Goal: Participate in discussion: Engage in conversation with other users on a specific topic

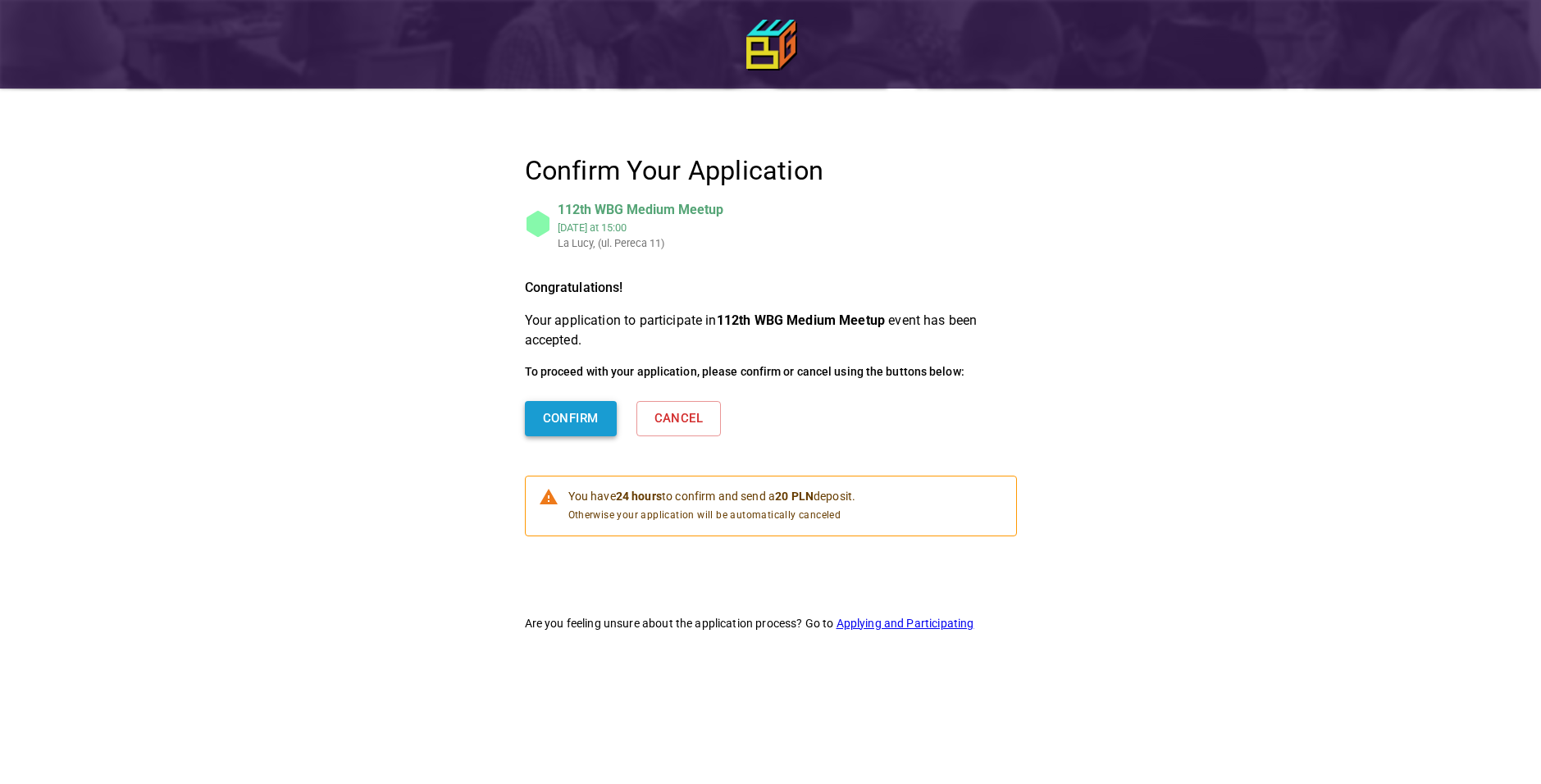
click at [587, 415] on button "Confirm" at bounding box center [571, 418] width 92 height 34
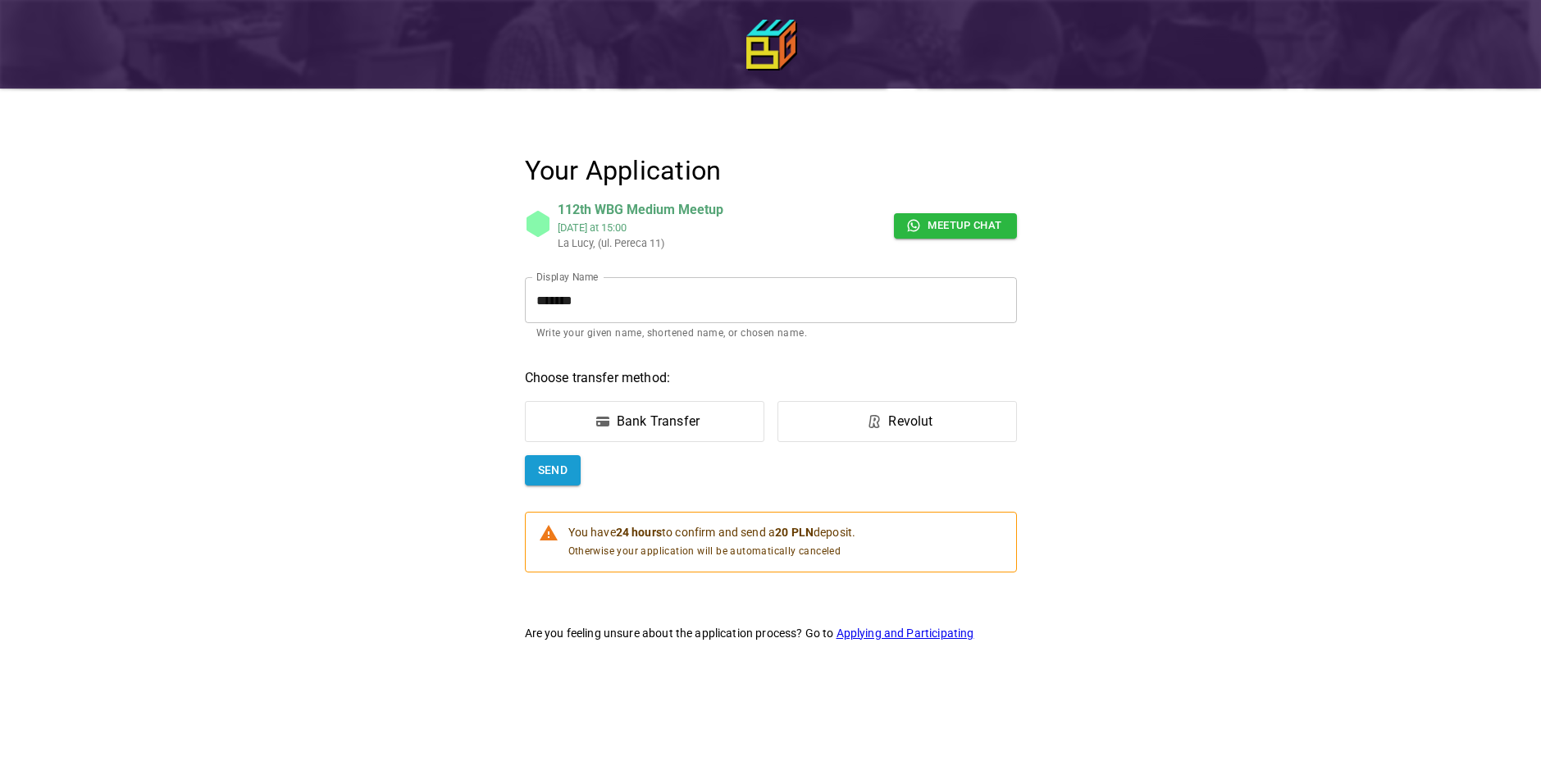
click at [683, 419] on div "Bank Transfer" at bounding box center [657, 421] width 83 height 20
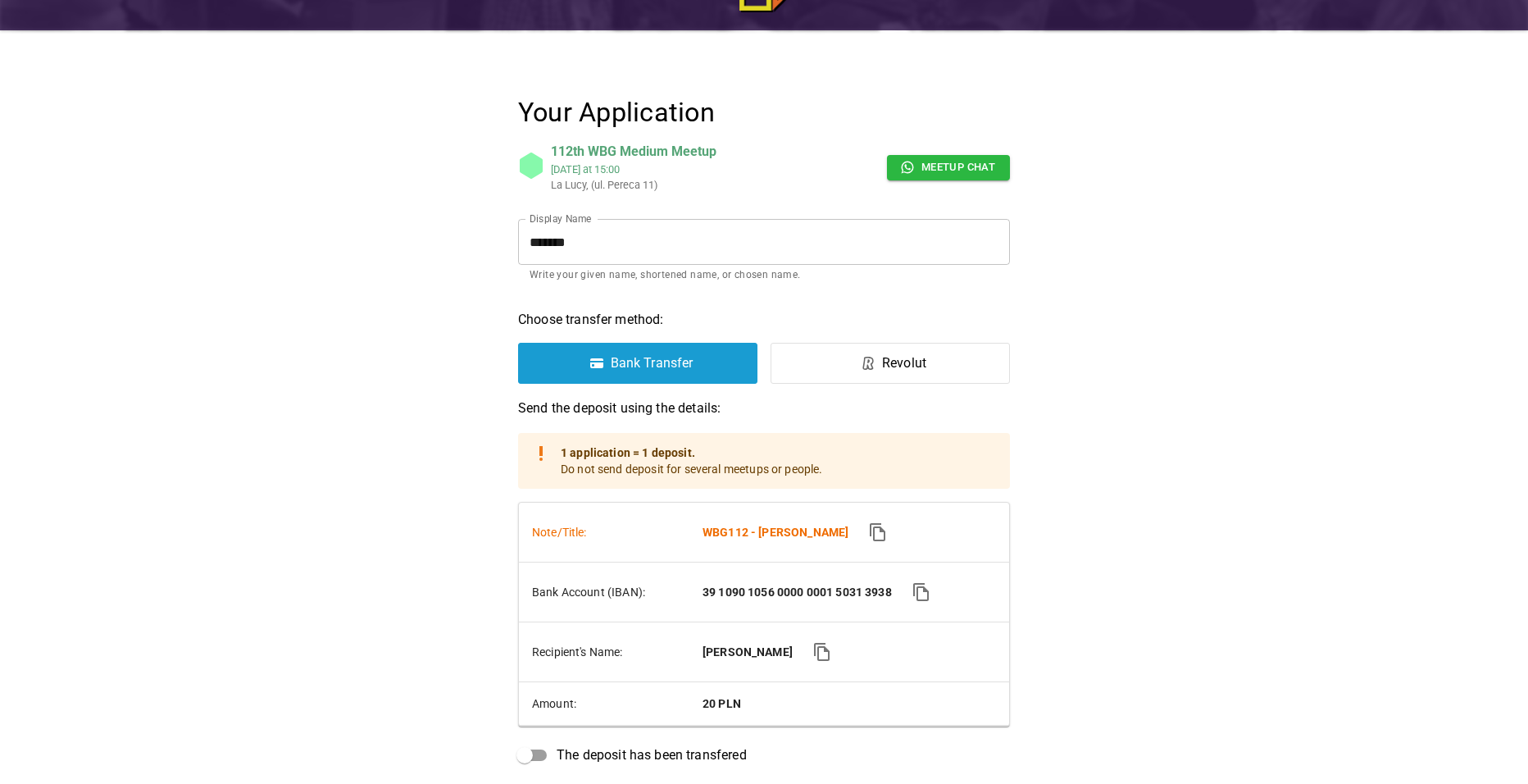
scroll to position [57, 0]
click at [942, 369] on label "Revolut" at bounding box center [890, 363] width 239 height 41
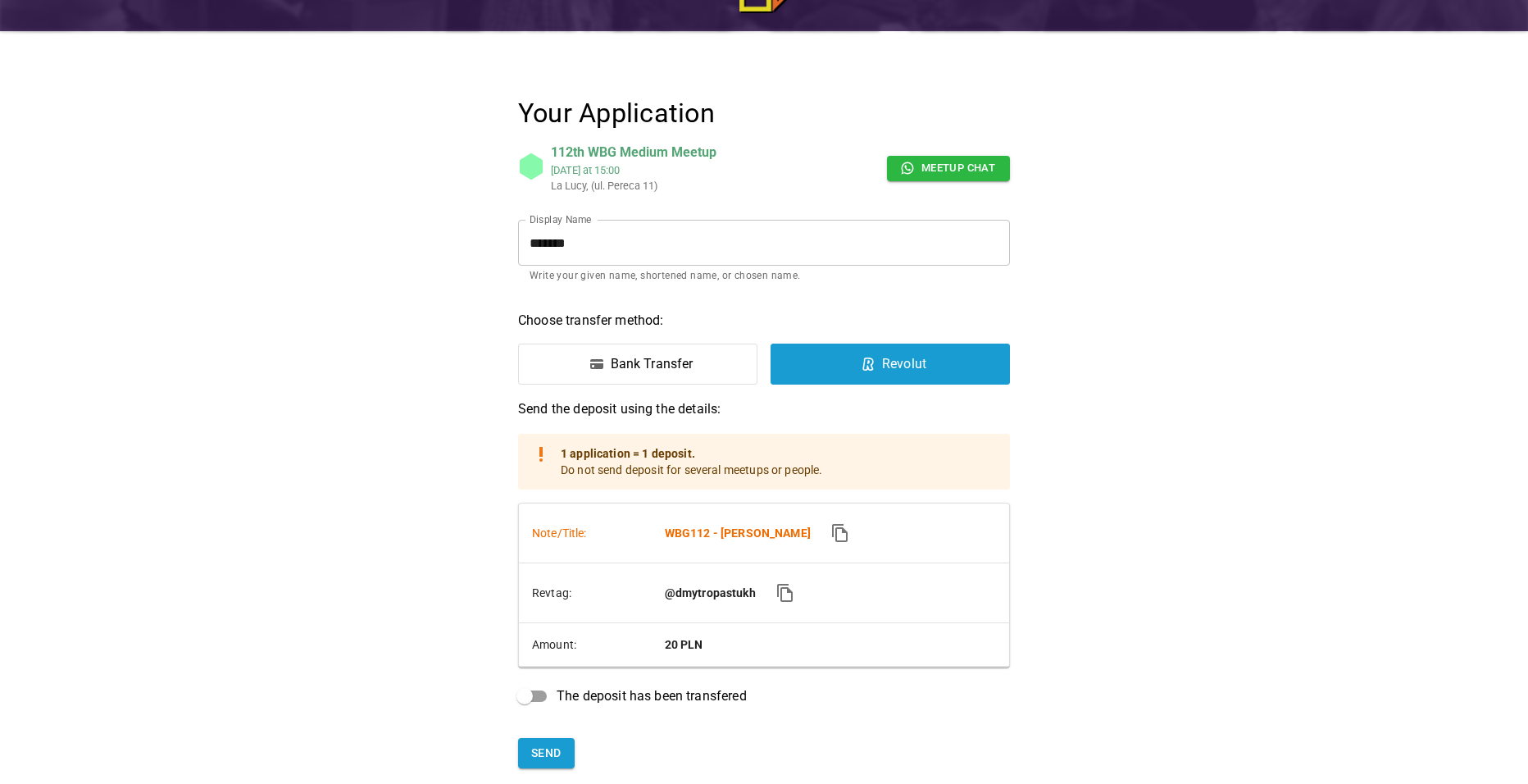
click at [1088, 305] on div "Your Application 112th WBG Medium Meetup [DATE] 15:00 La [PERSON_NAME], (ul. Pe…" at bounding box center [763, 509] width 737 height 918
click at [718, 368] on label "Bank Transfer" at bounding box center [637, 363] width 239 height 41
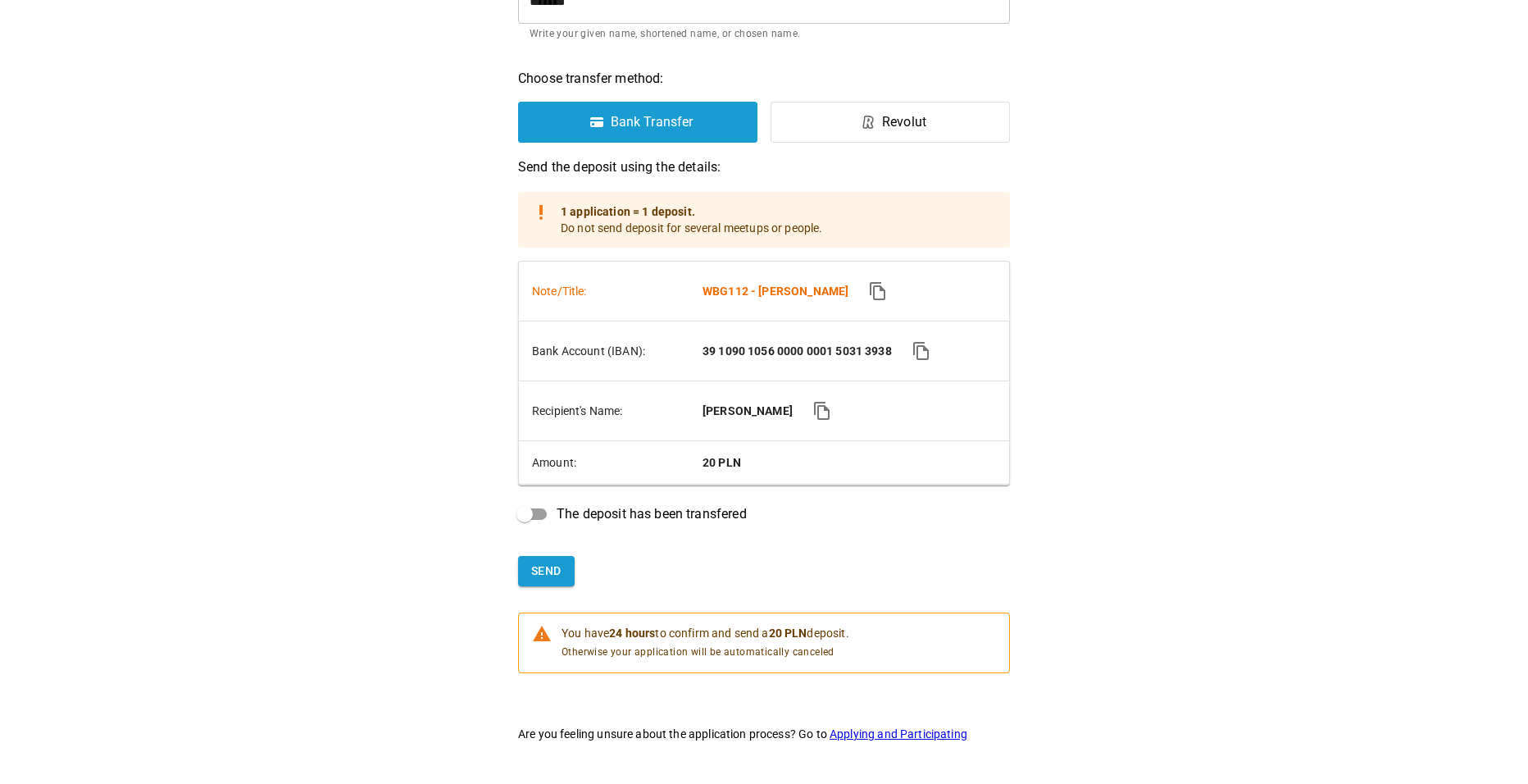
scroll to position [303, 0]
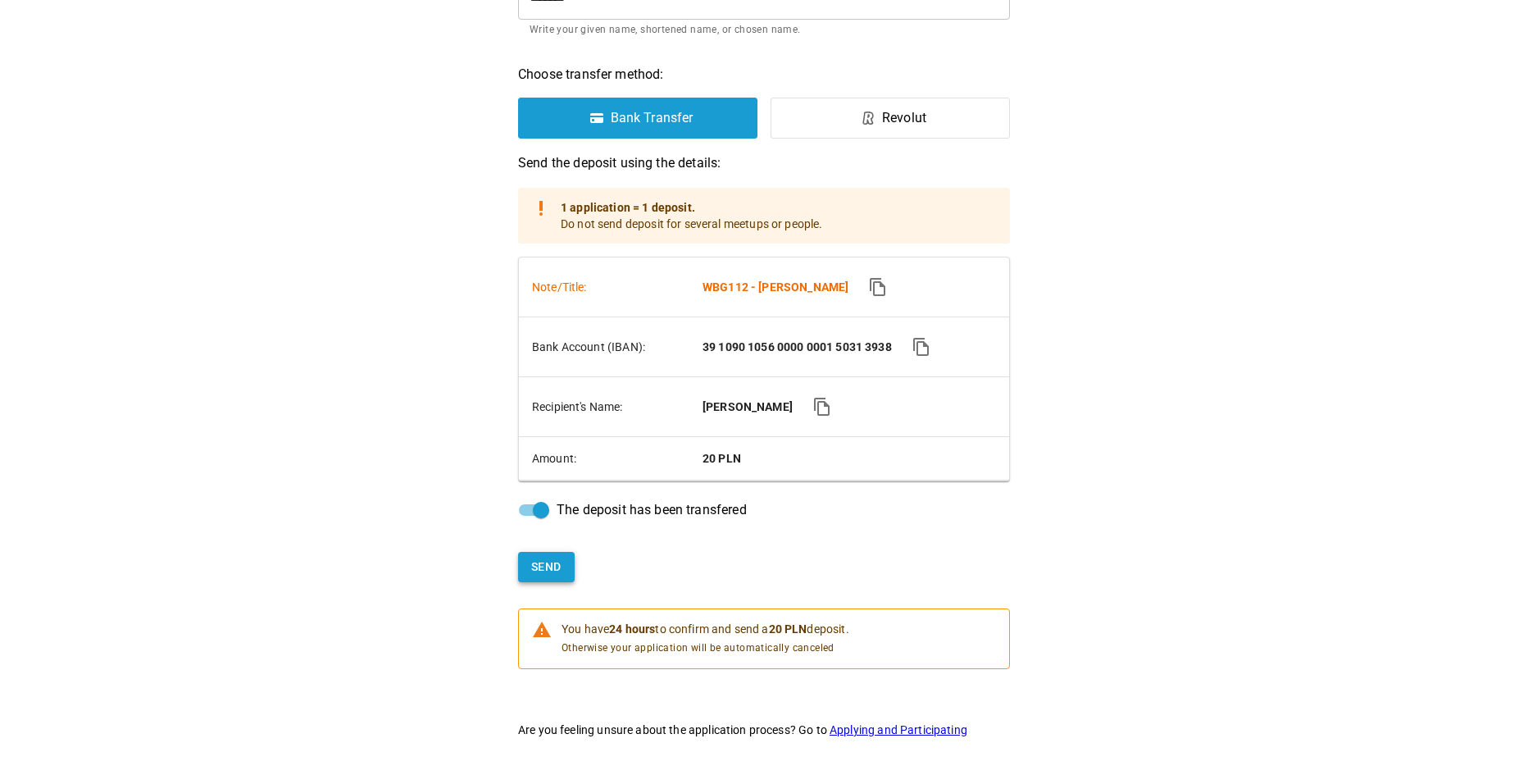
click at [534, 564] on button "Send" at bounding box center [546, 567] width 56 height 31
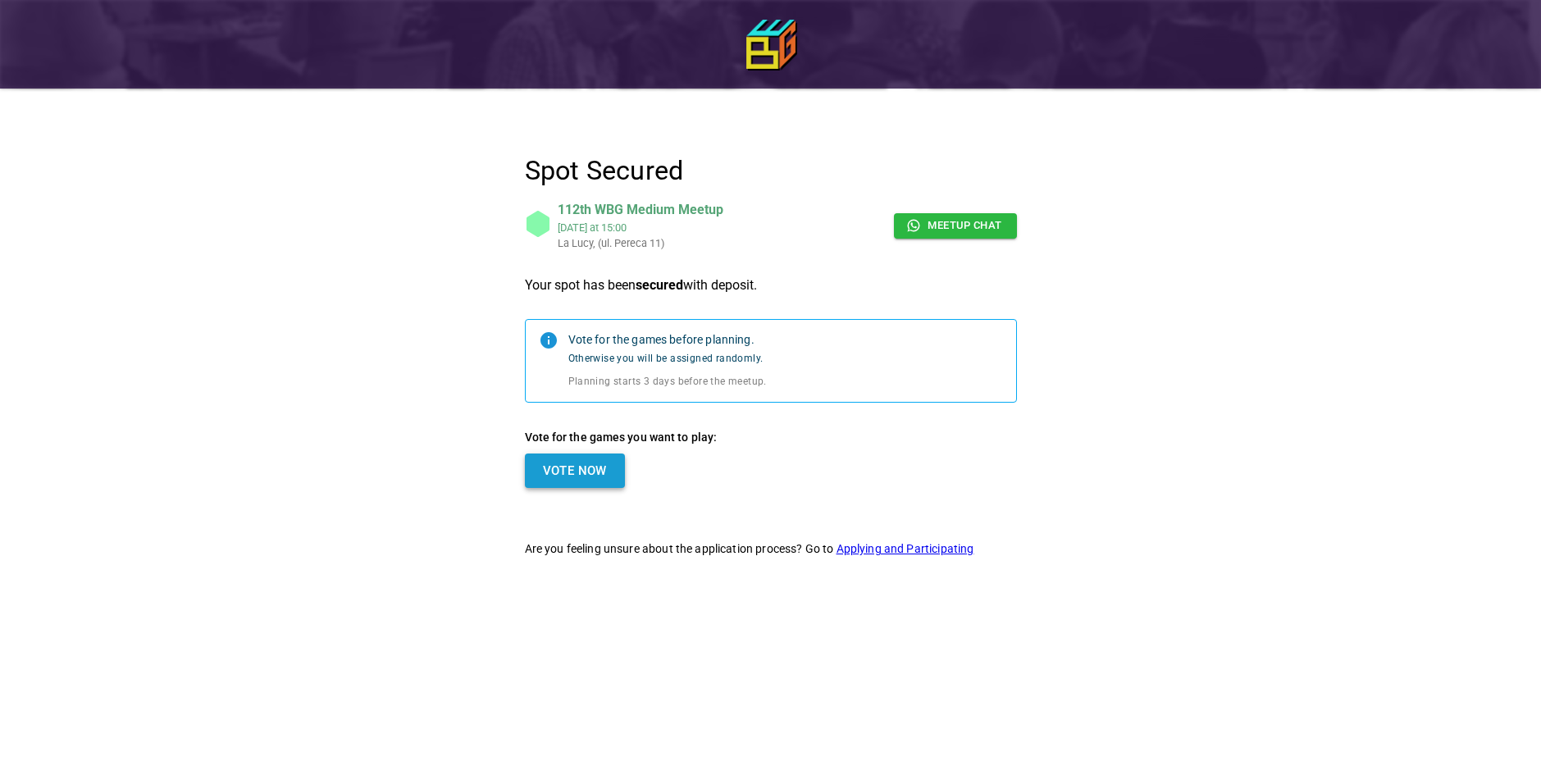
click at [596, 466] on button "Vote Now" at bounding box center [574, 470] width 100 height 34
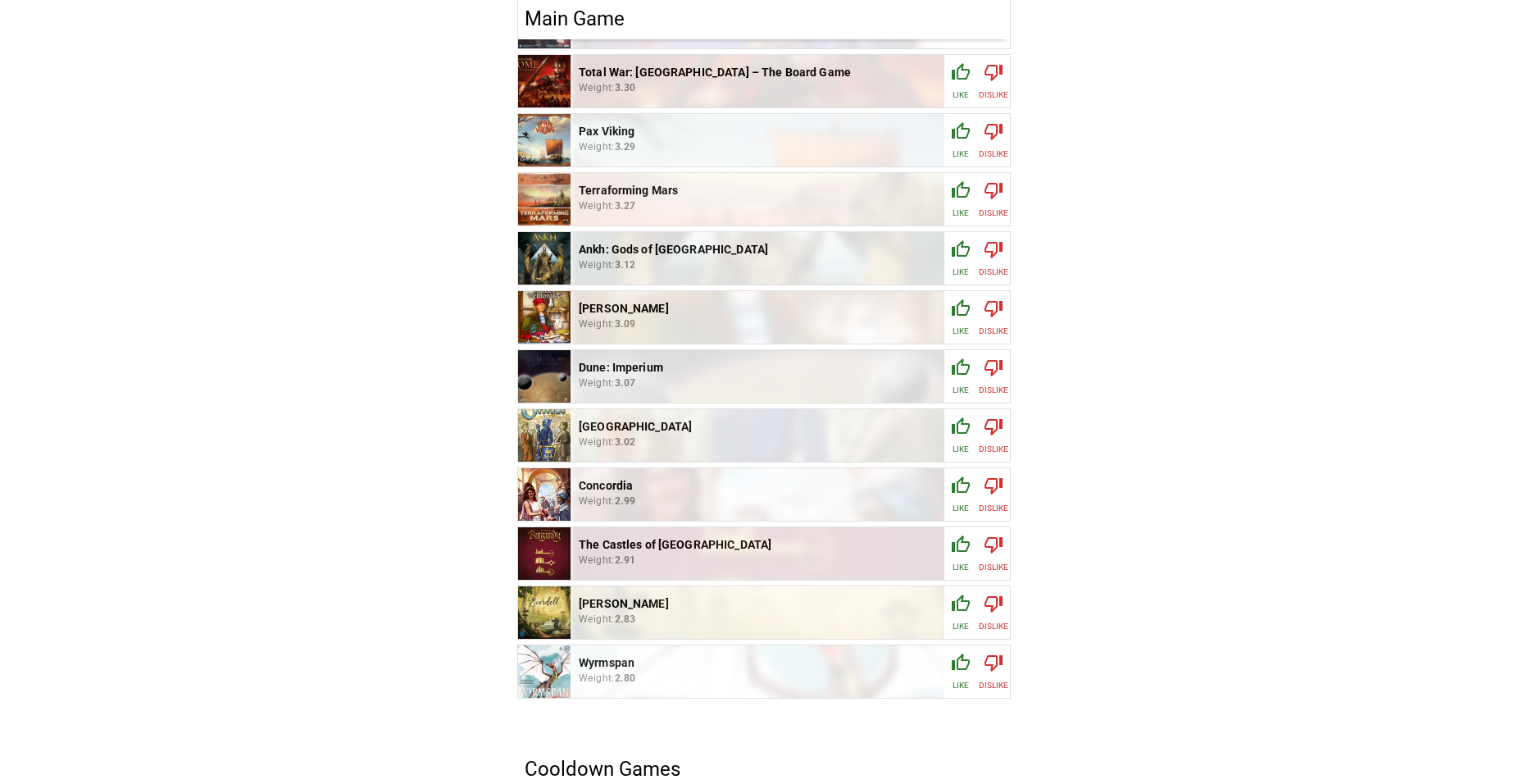
scroll to position [176, 0]
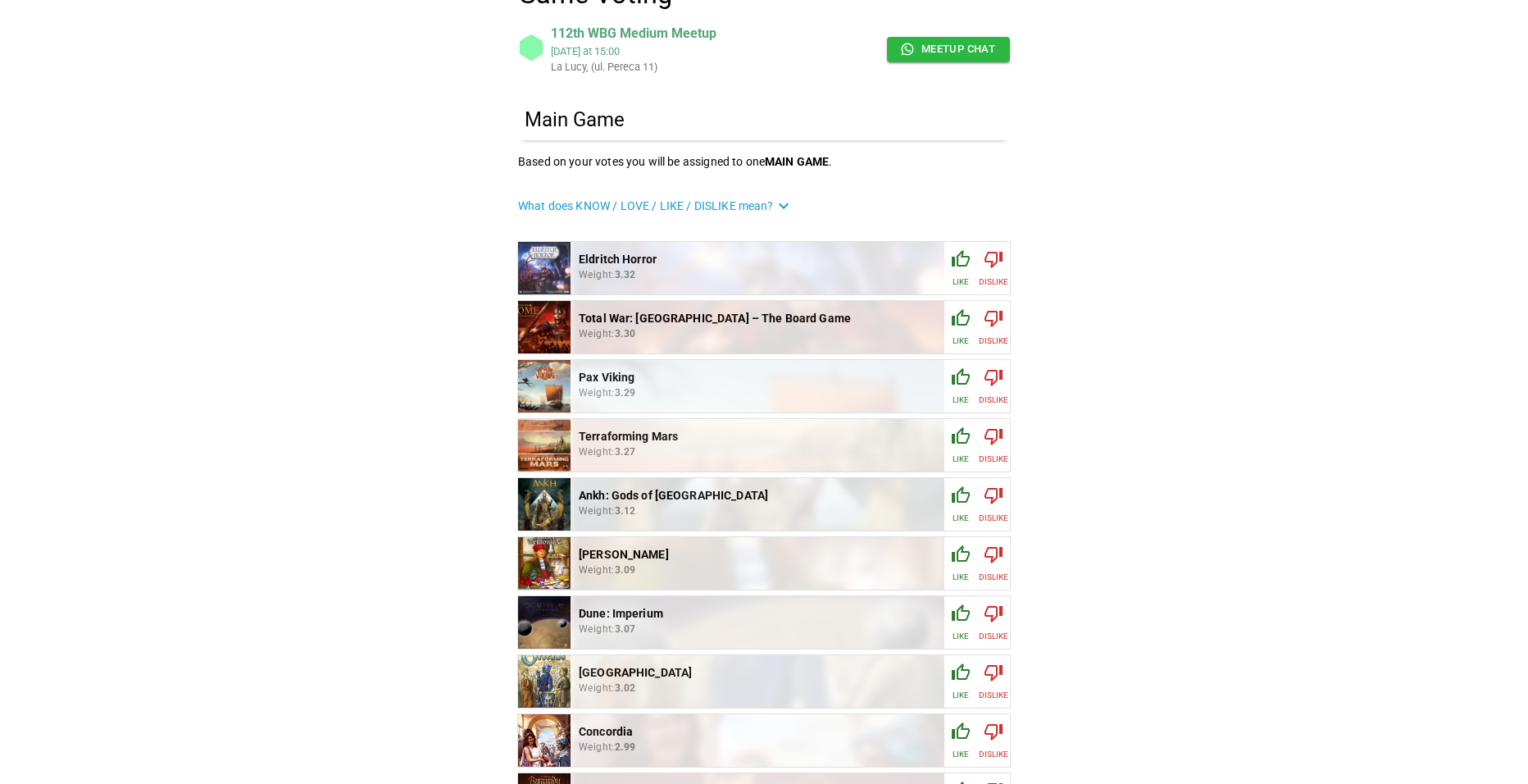
click at [790, 202] on icon at bounding box center [783, 205] width 20 height 20
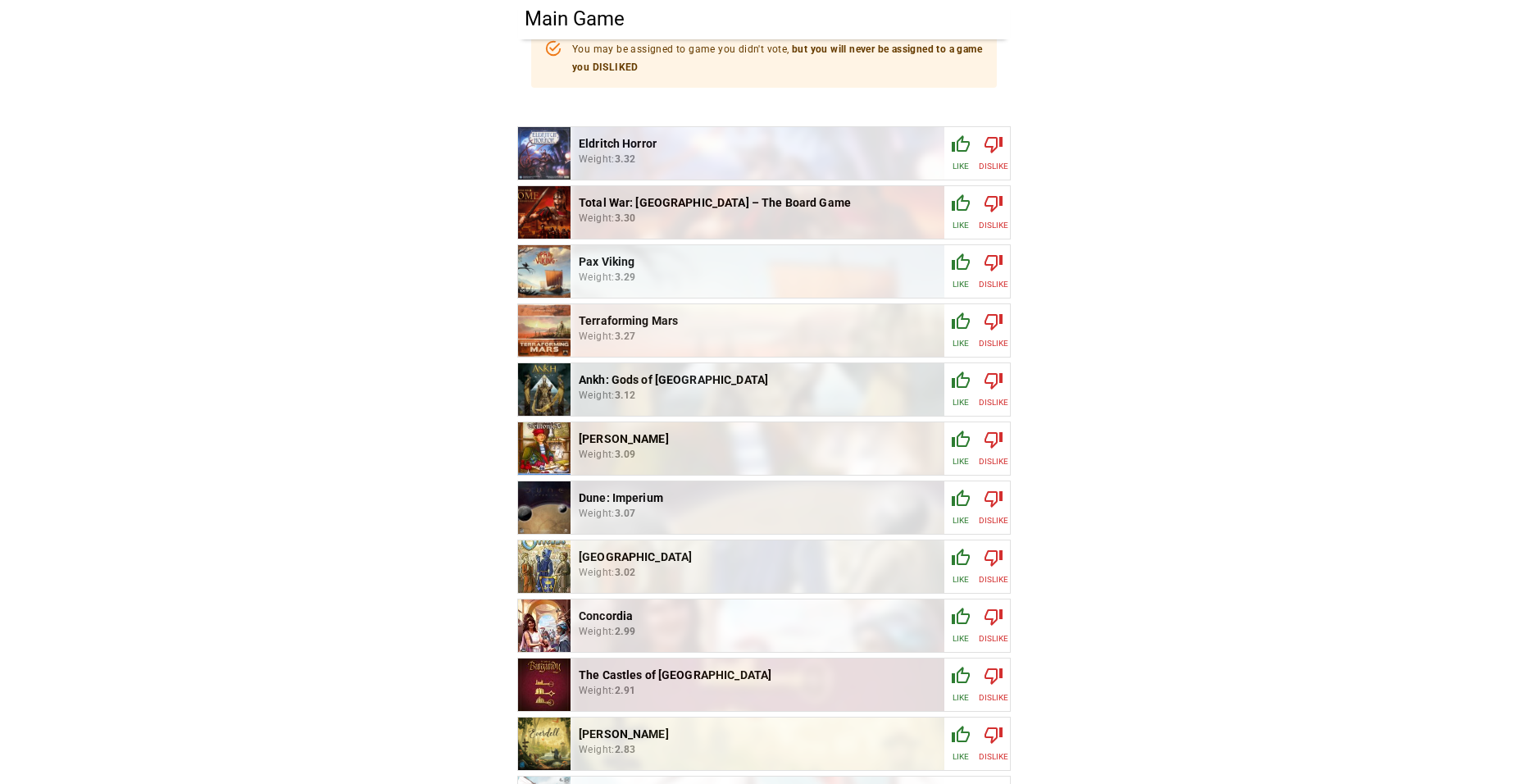
scroll to position [574, 0]
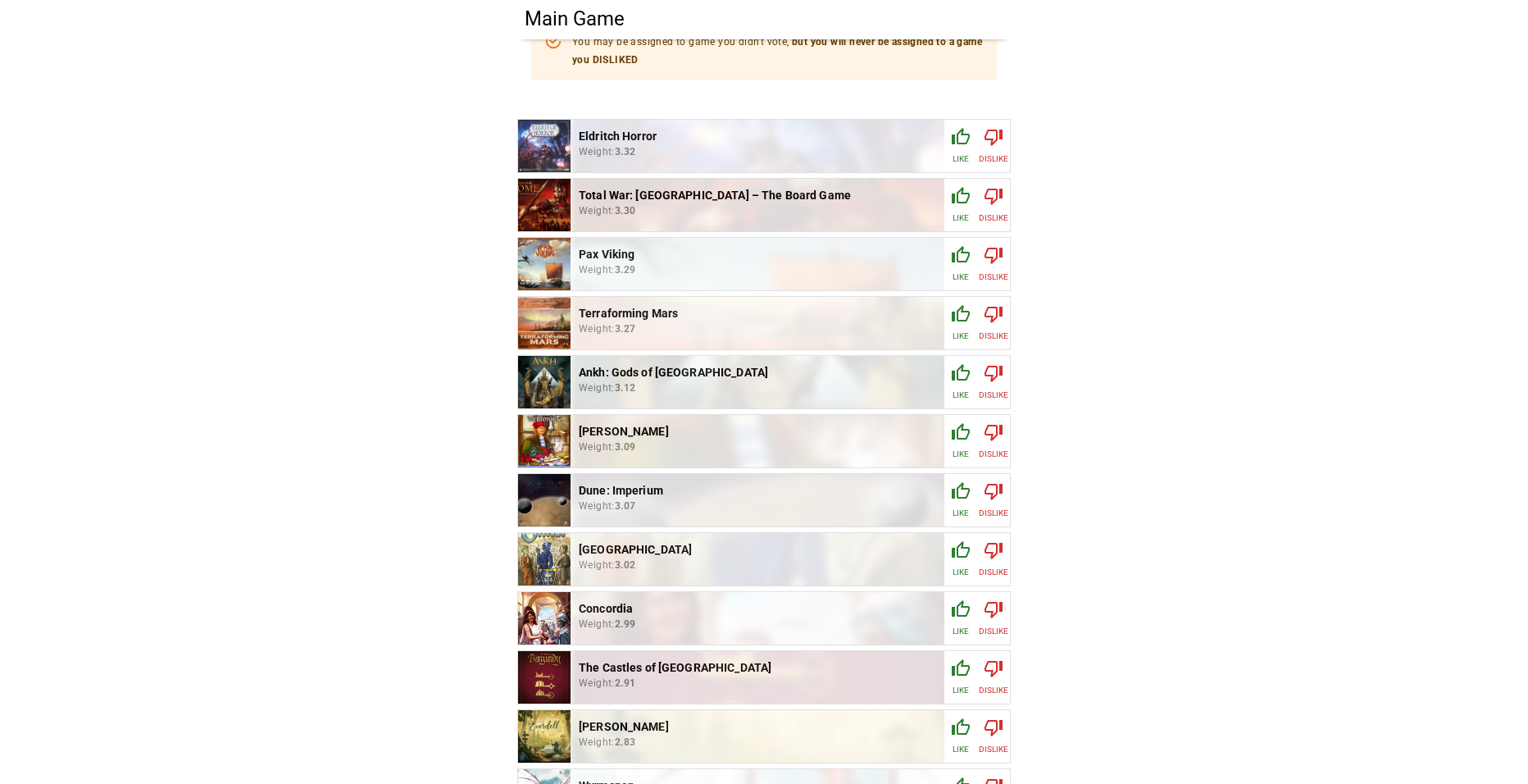
click at [963, 490] on icon "button" at bounding box center [960, 490] width 20 height 20
drag, startPoint x: 890, startPoint y: 486, endPoint x: 848, endPoint y: 481, distance: 42.3
click at [889, 486] on icon "button" at bounding box center [895, 490] width 18 height 14
click at [326, 468] on div "Game Voting 112th WBG Medium Meetup [DATE] 15:00 La [PERSON_NAME], (ul. Pereca …" at bounding box center [764, 780] width 1528 height 2710
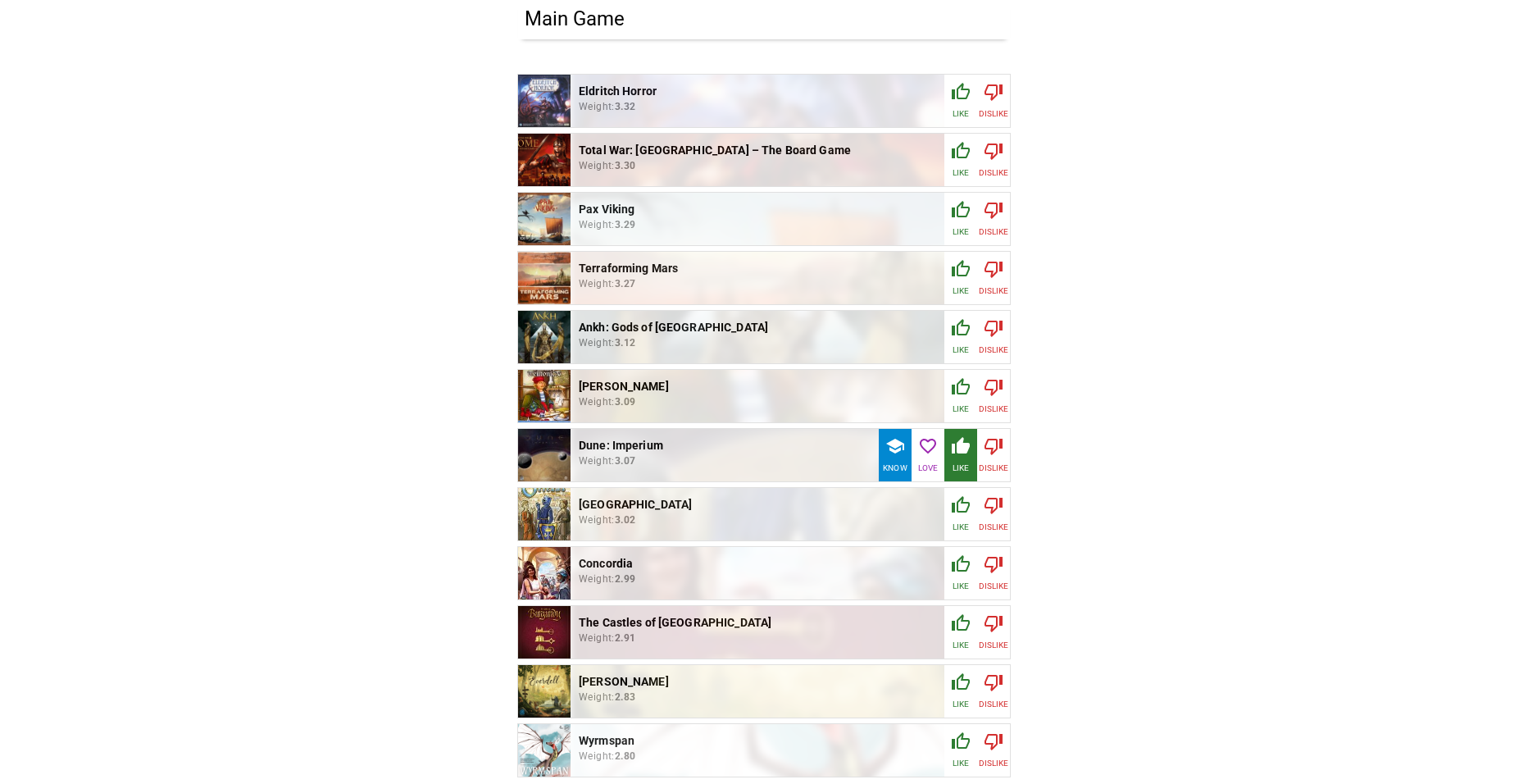
scroll to position [656, 0]
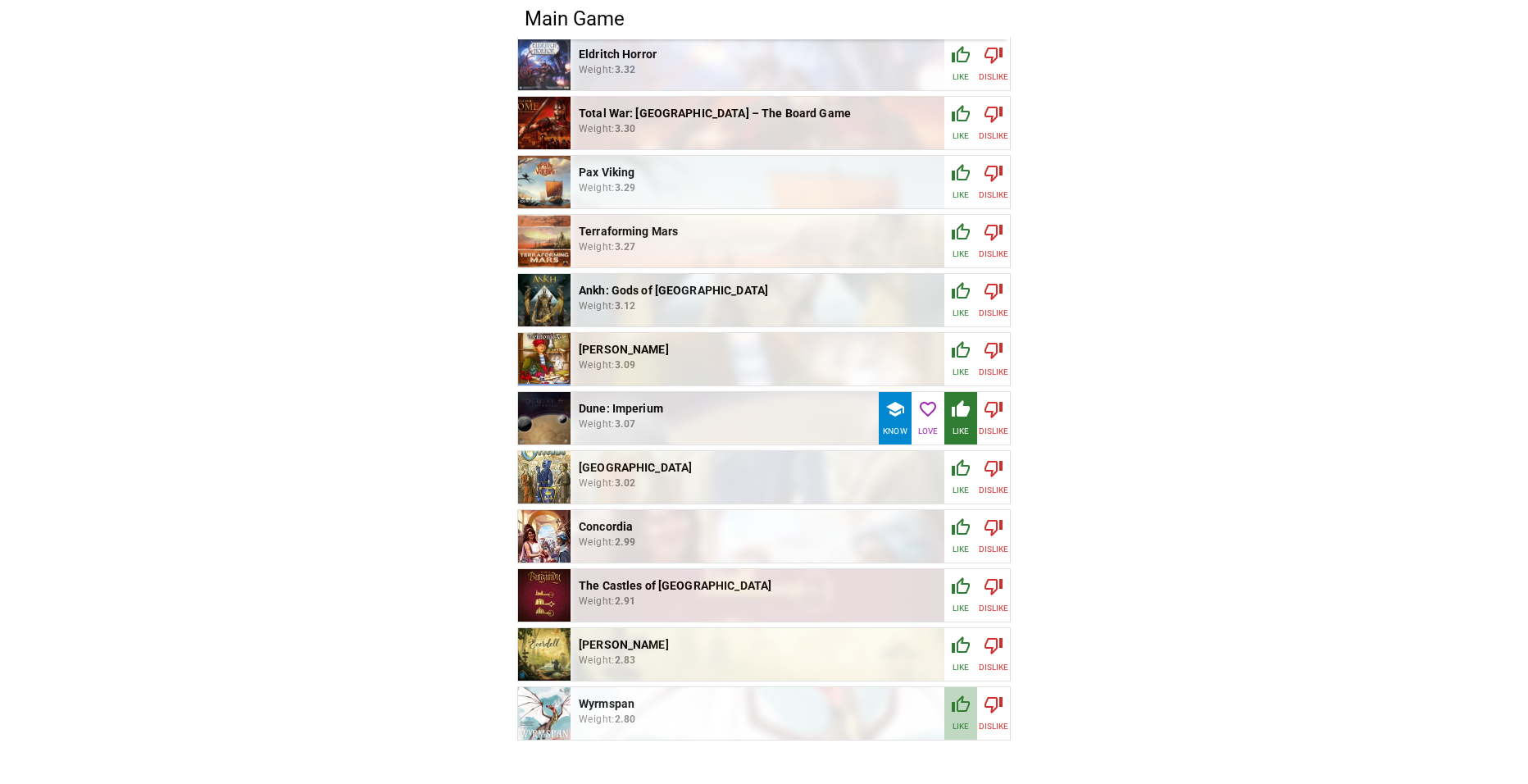
click at [957, 701] on icon "button" at bounding box center [960, 703] width 18 height 16
click at [923, 696] on icon "button" at bounding box center [928, 704] width 20 height 20
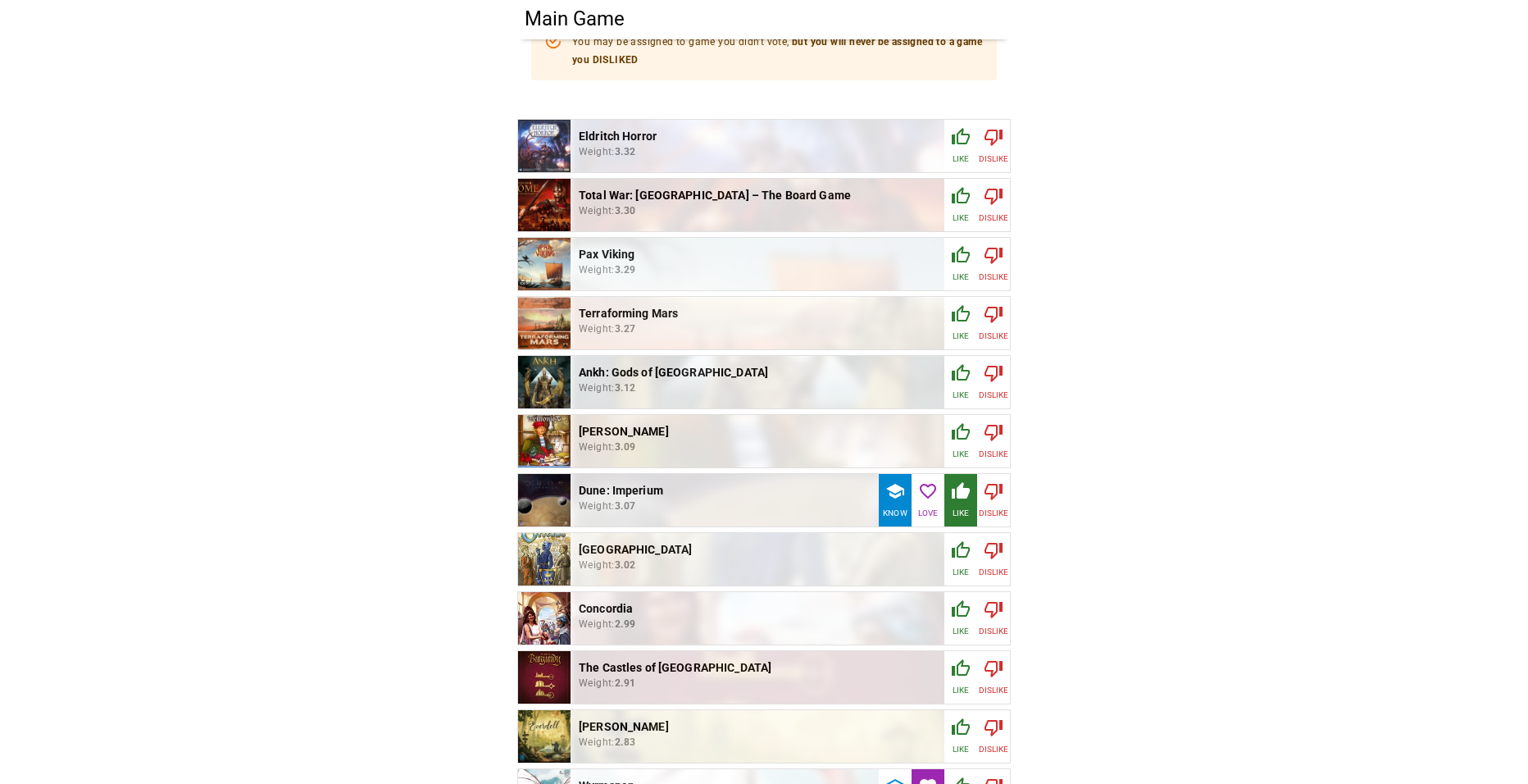
click at [993, 189] on icon "button" at bounding box center [993, 196] width 18 height 16
click at [988, 252] on icon "button" at bounding box center [993, 256] width 18 height 16
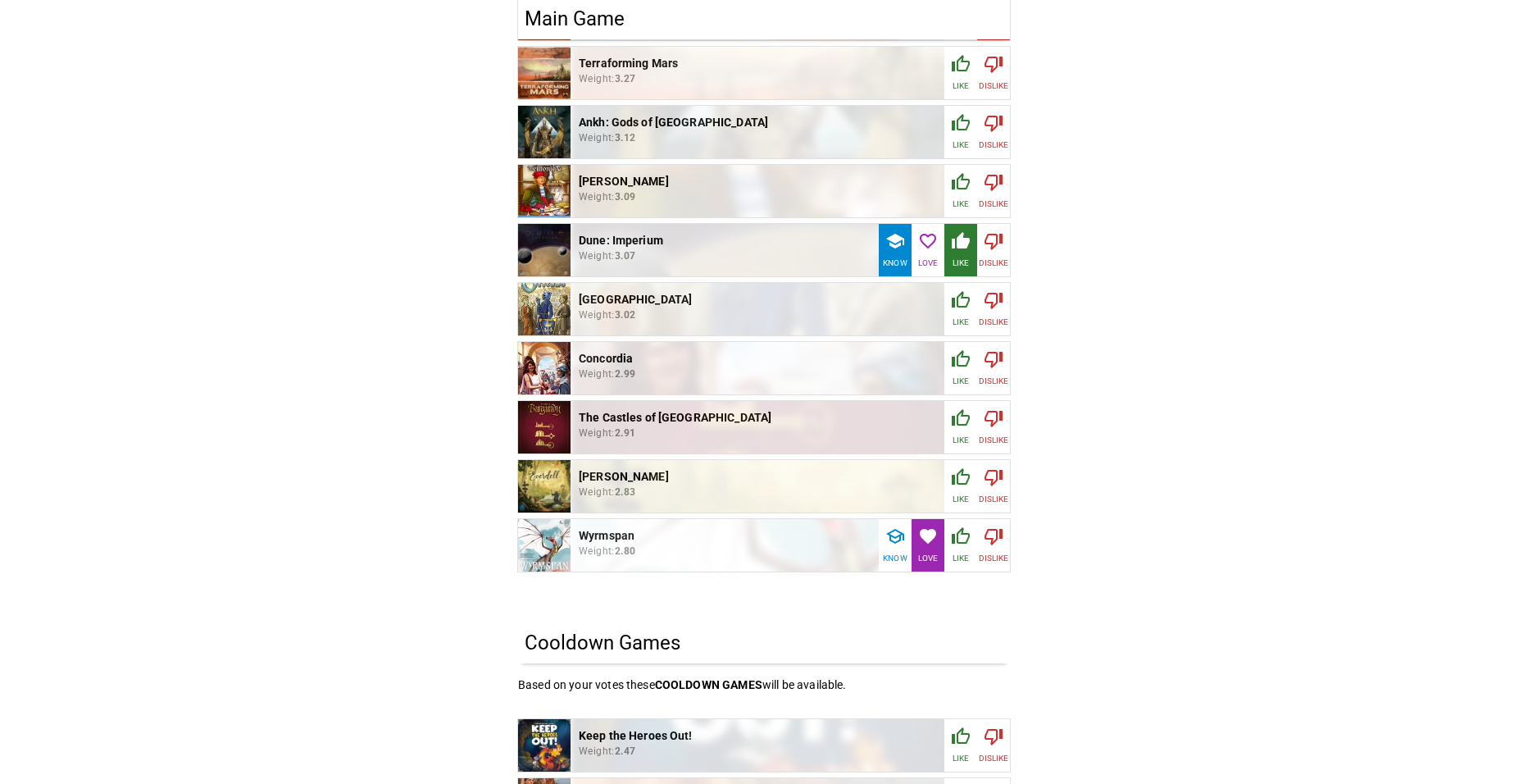
scroll to position [819, 0]
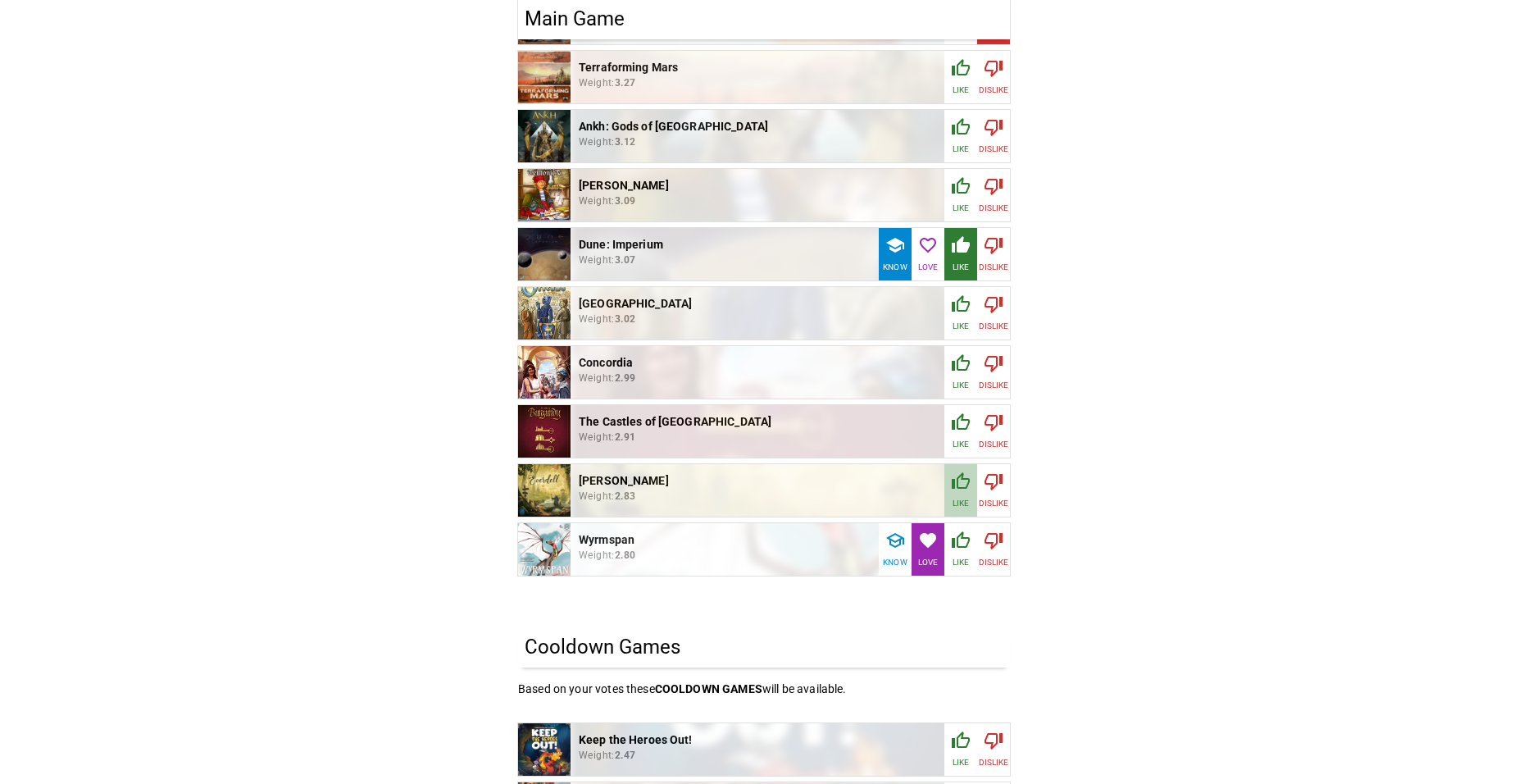
click at [964, 474] on icon "button" at bounding box center [960, 480] width 18 height 16
click at [1133, 434] on div "Game Voting 112th WBG Medium Meetup [DATE] 15:00 La [PERSON_NAME], (ul. Pereca …" at bounding box center [764, 535] width 1528 height 2710
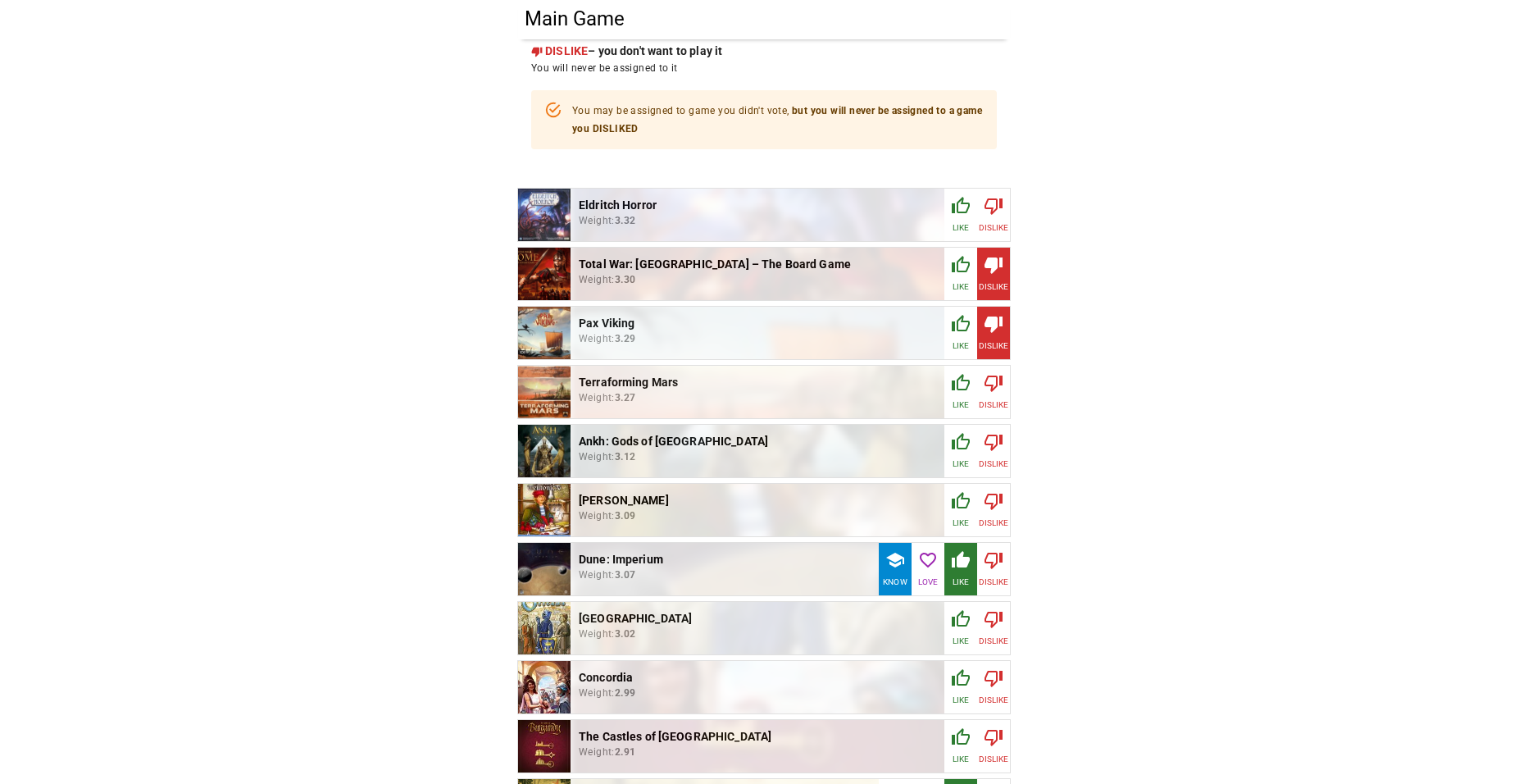
scroll to position [492, 0]
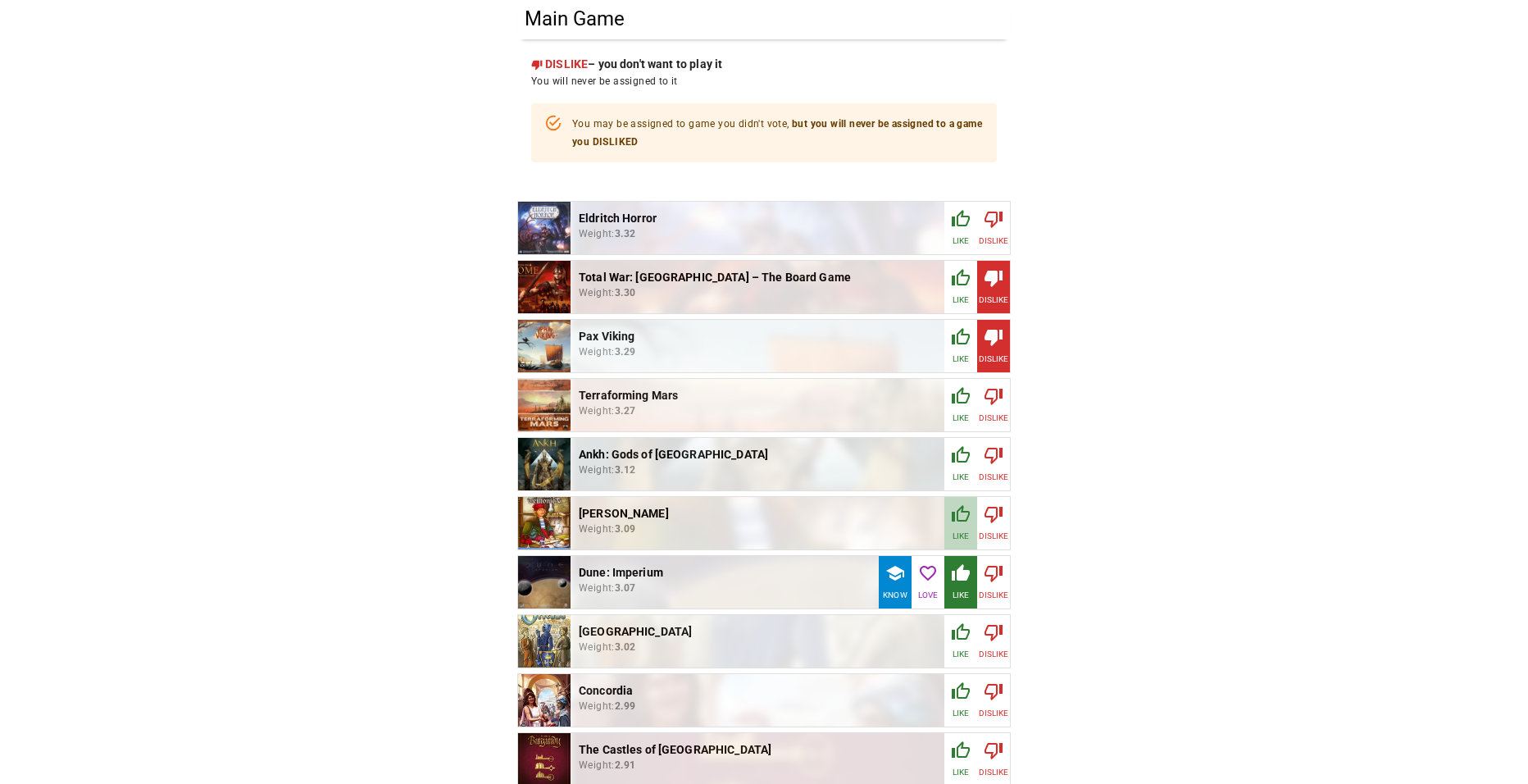
click at [957, 516] on icon "button" at bounding box center [960, 514] width 20 height 20
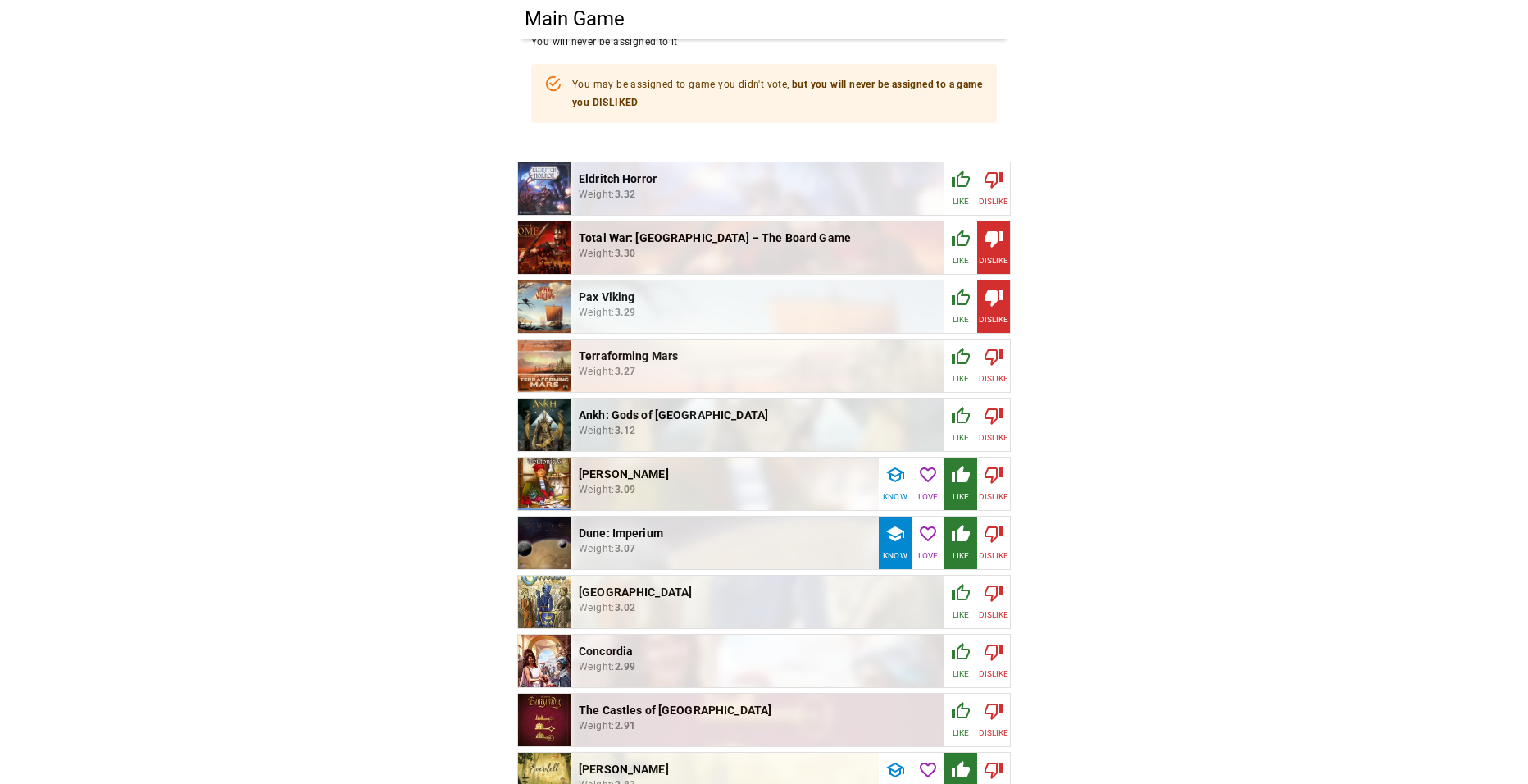
scroll to position [574, 0]
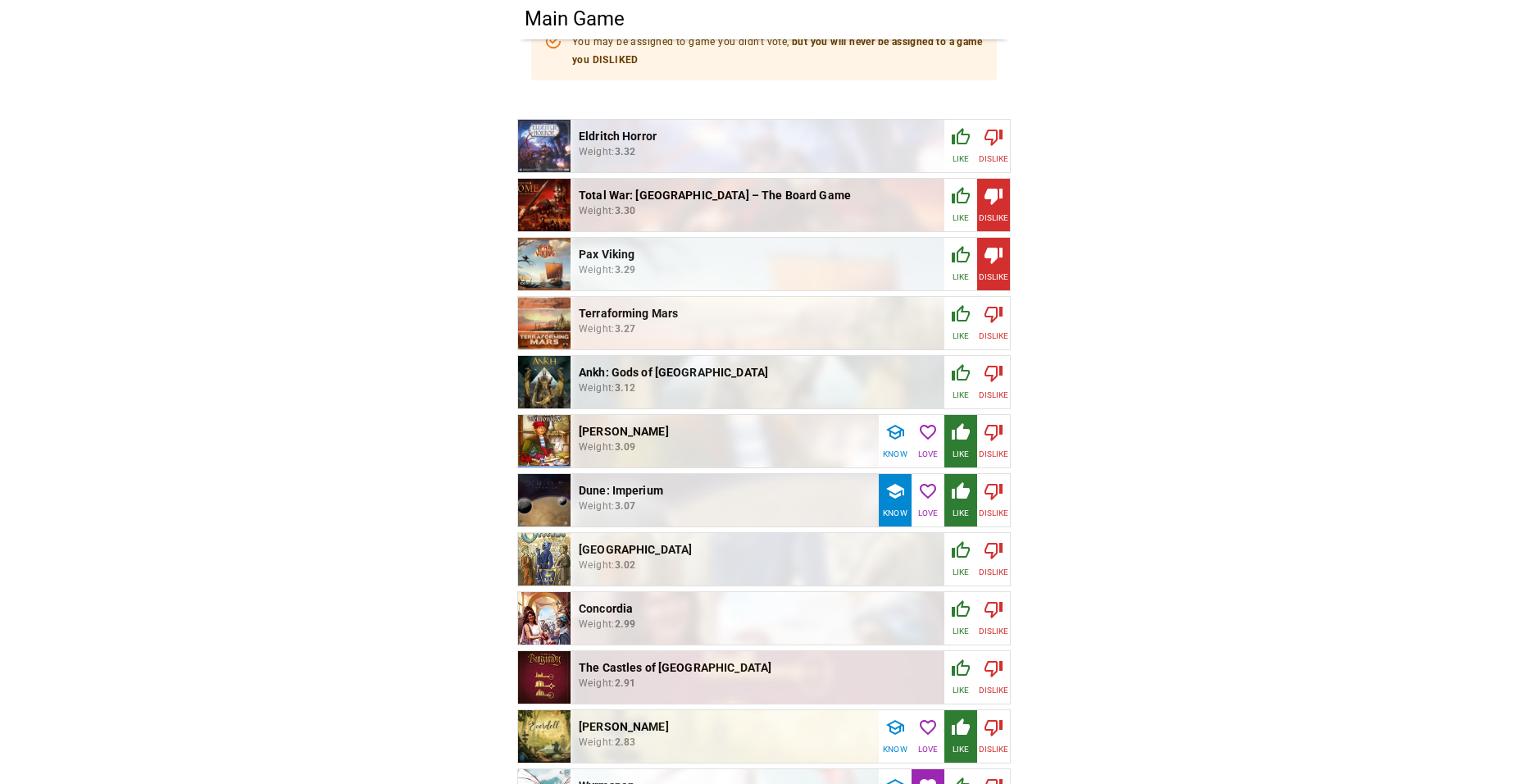
click at [959, 662] on icon "button" at bounding box center [960, 668] width 20 height 20
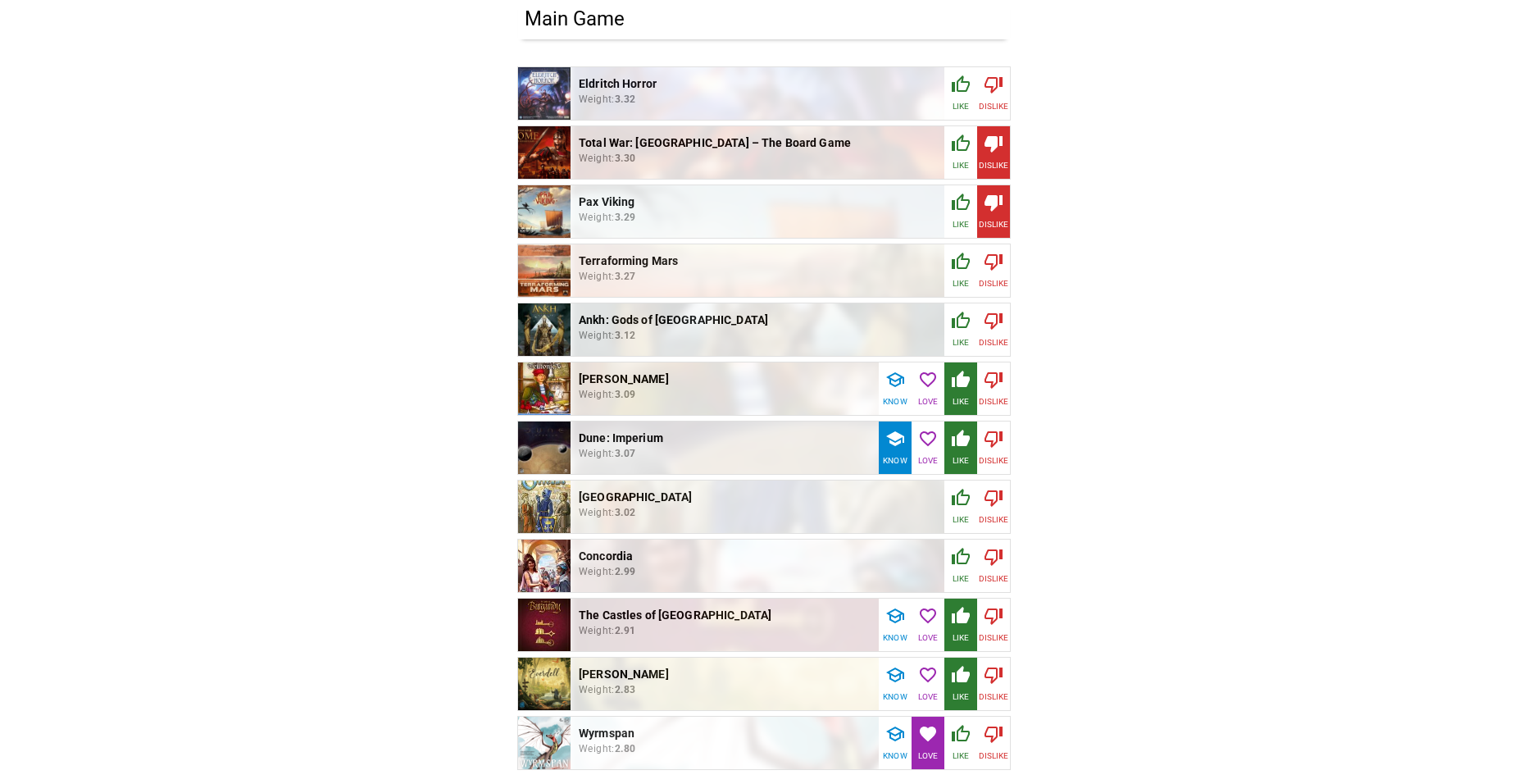
scroll to position [656, 0]
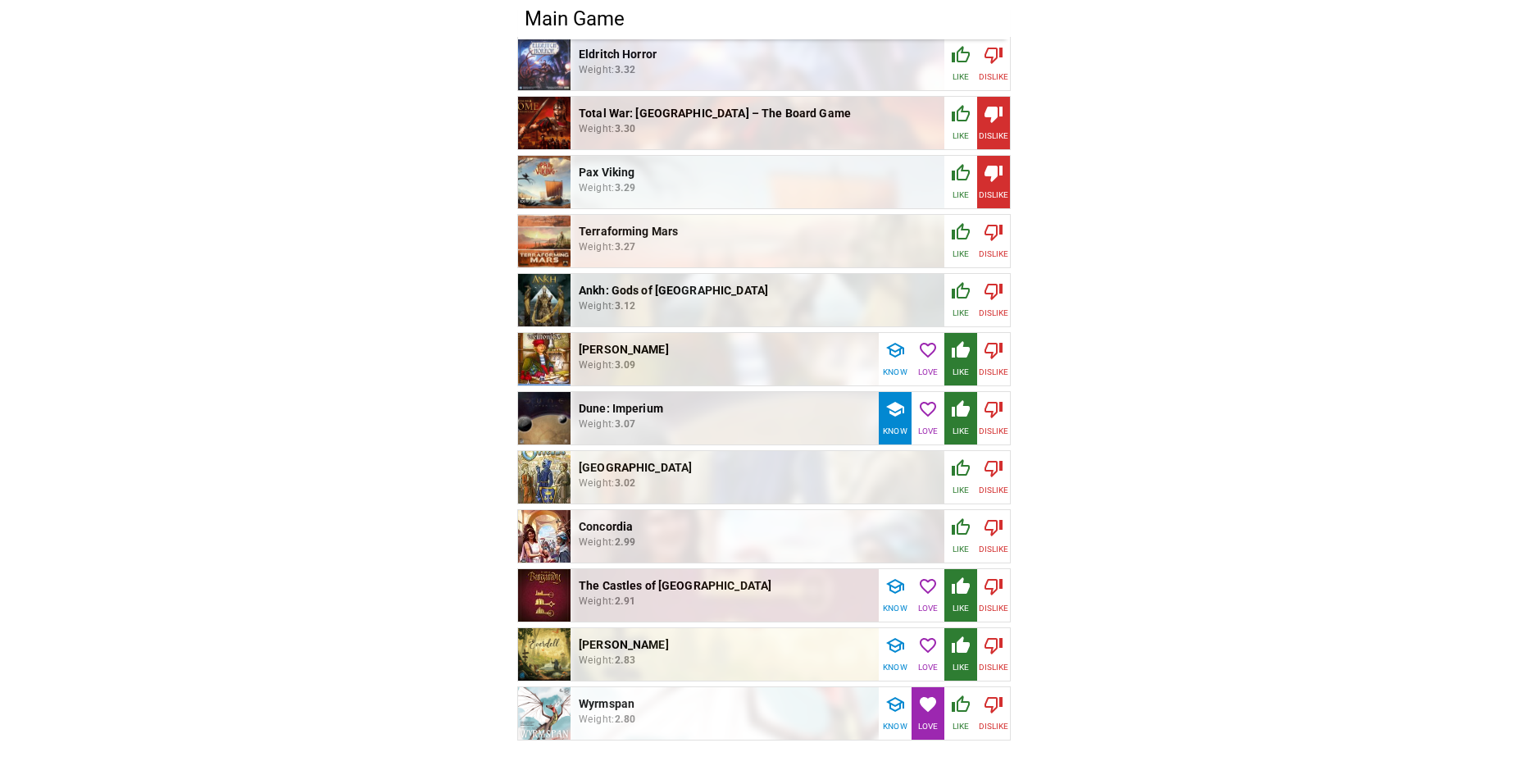
click at [996, 226] on icon "button" at bounding box center [993, 232] width 18 height 16
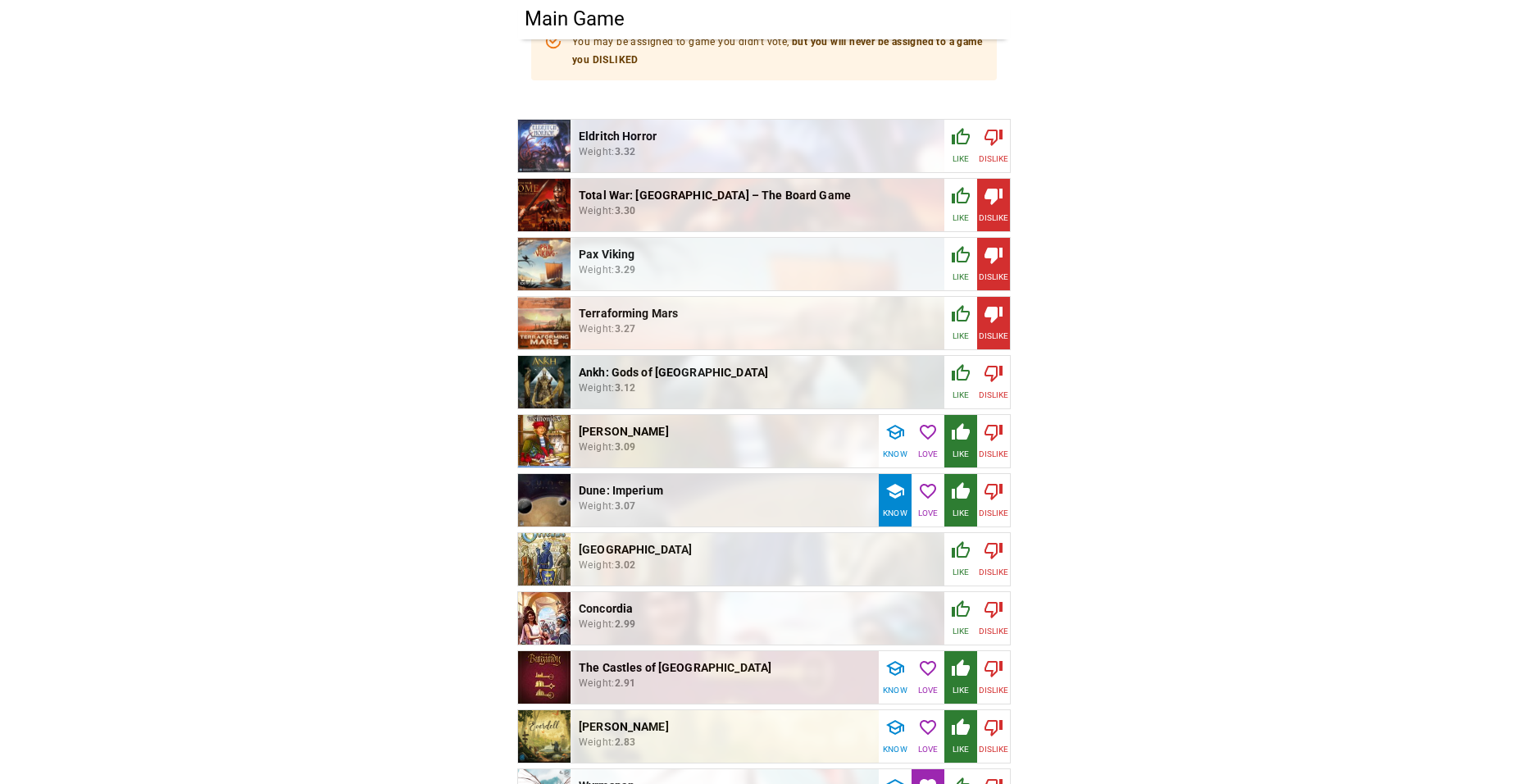
click at [1001, 379] on div "button" at bounding box center [993, 377] width 20 height 27
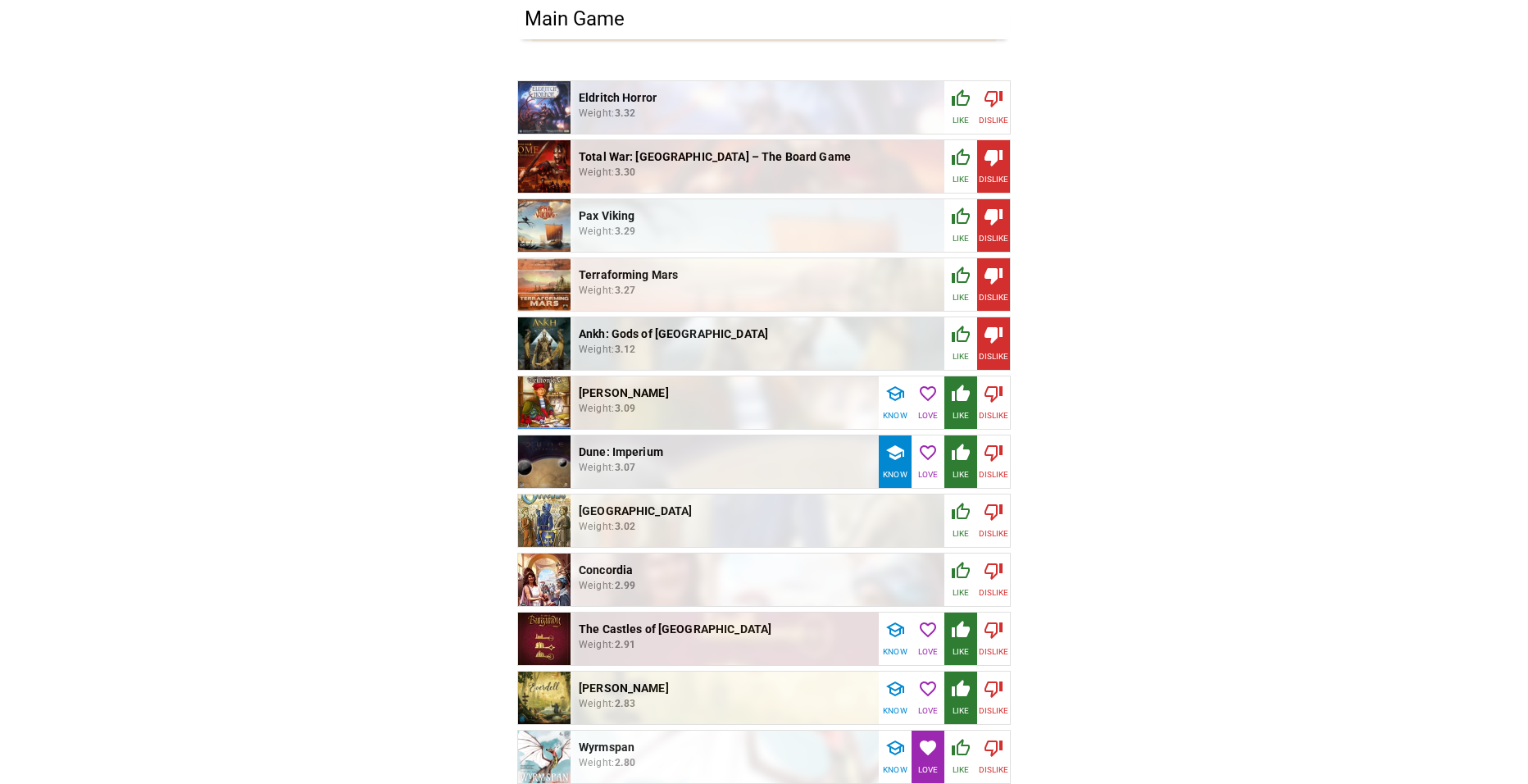
scroll to position [656, 0]
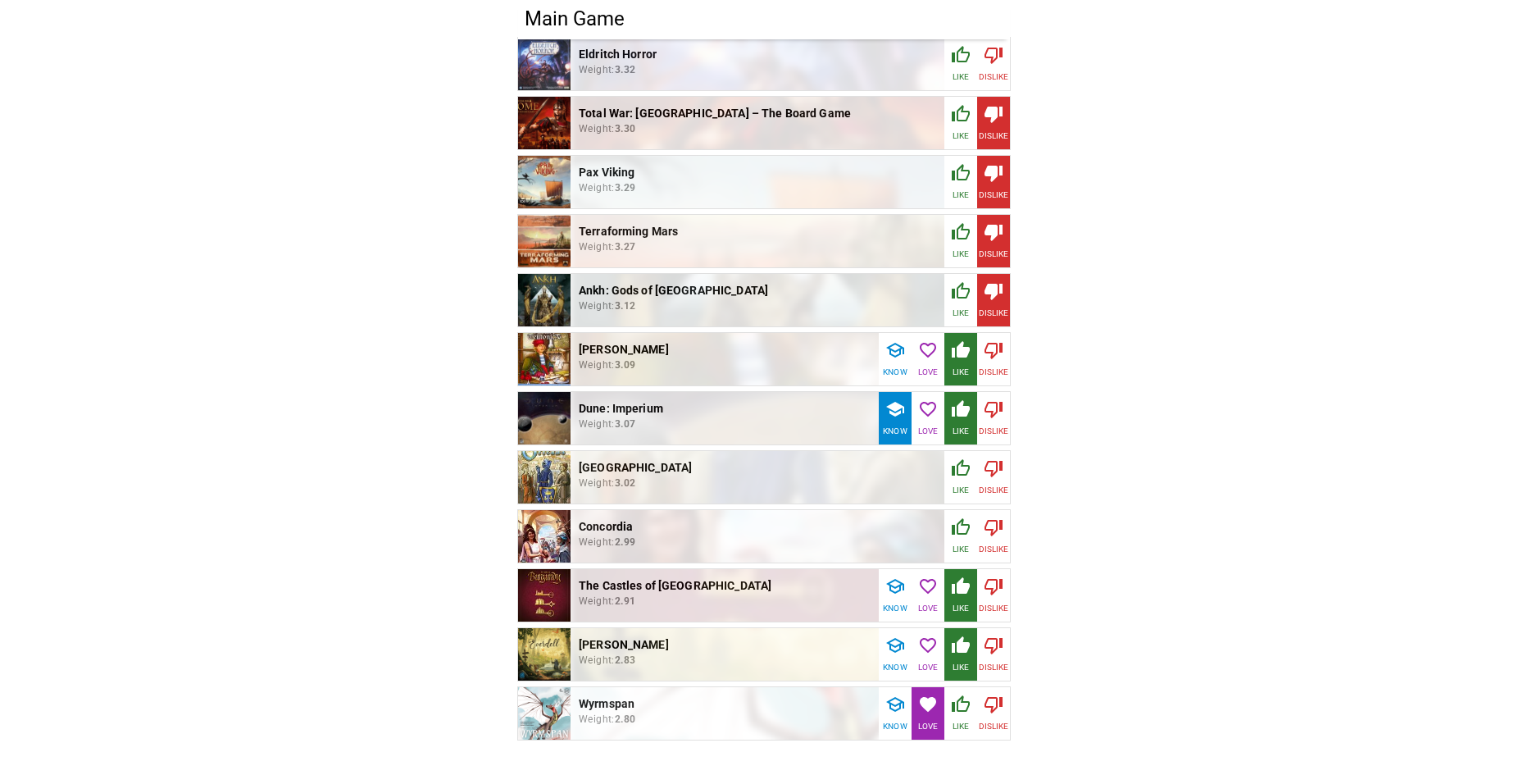
click at [992, 464] on icon "button" at bounding box center [993, 467] width 20 height 20
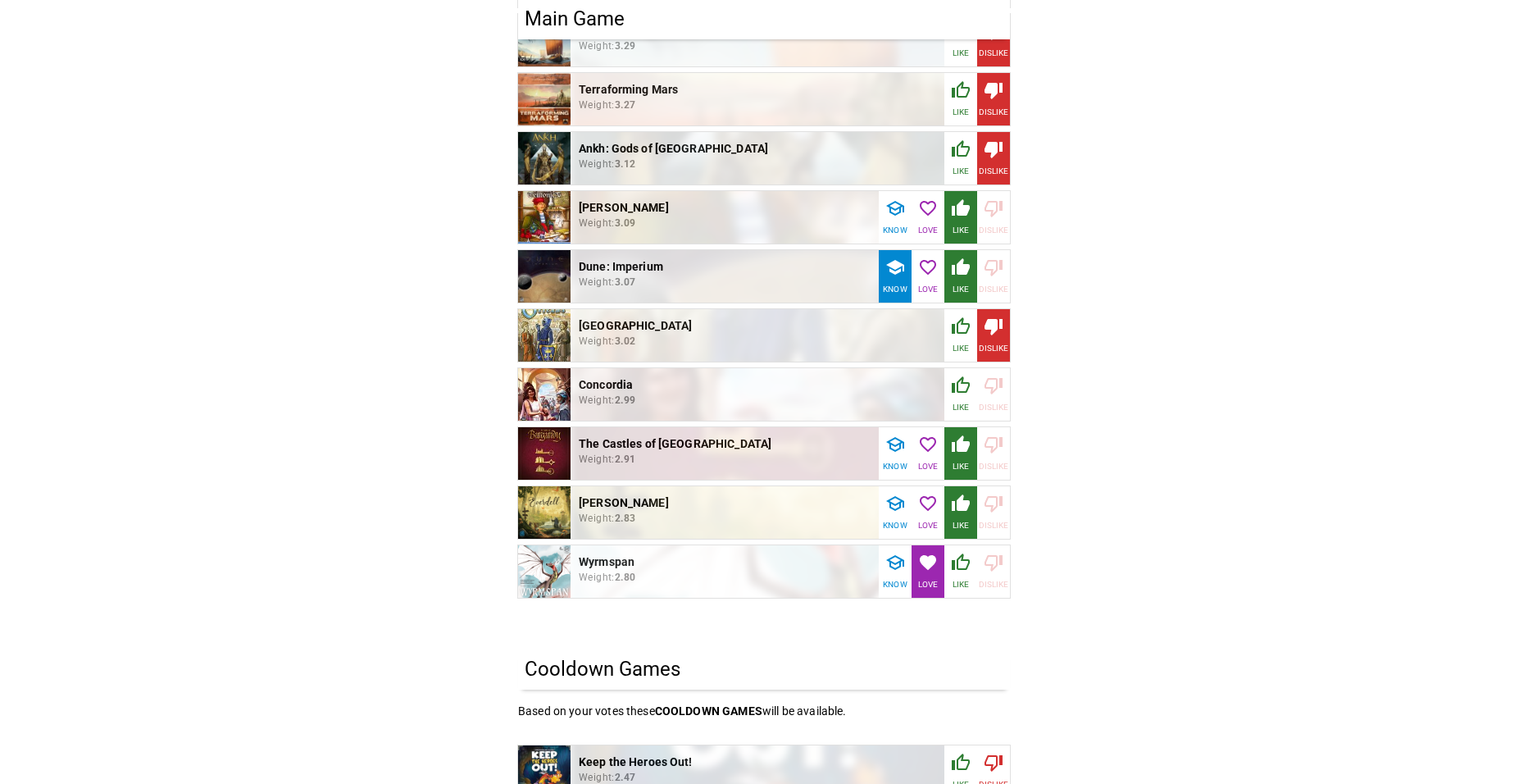
scroll to position [819, 0]
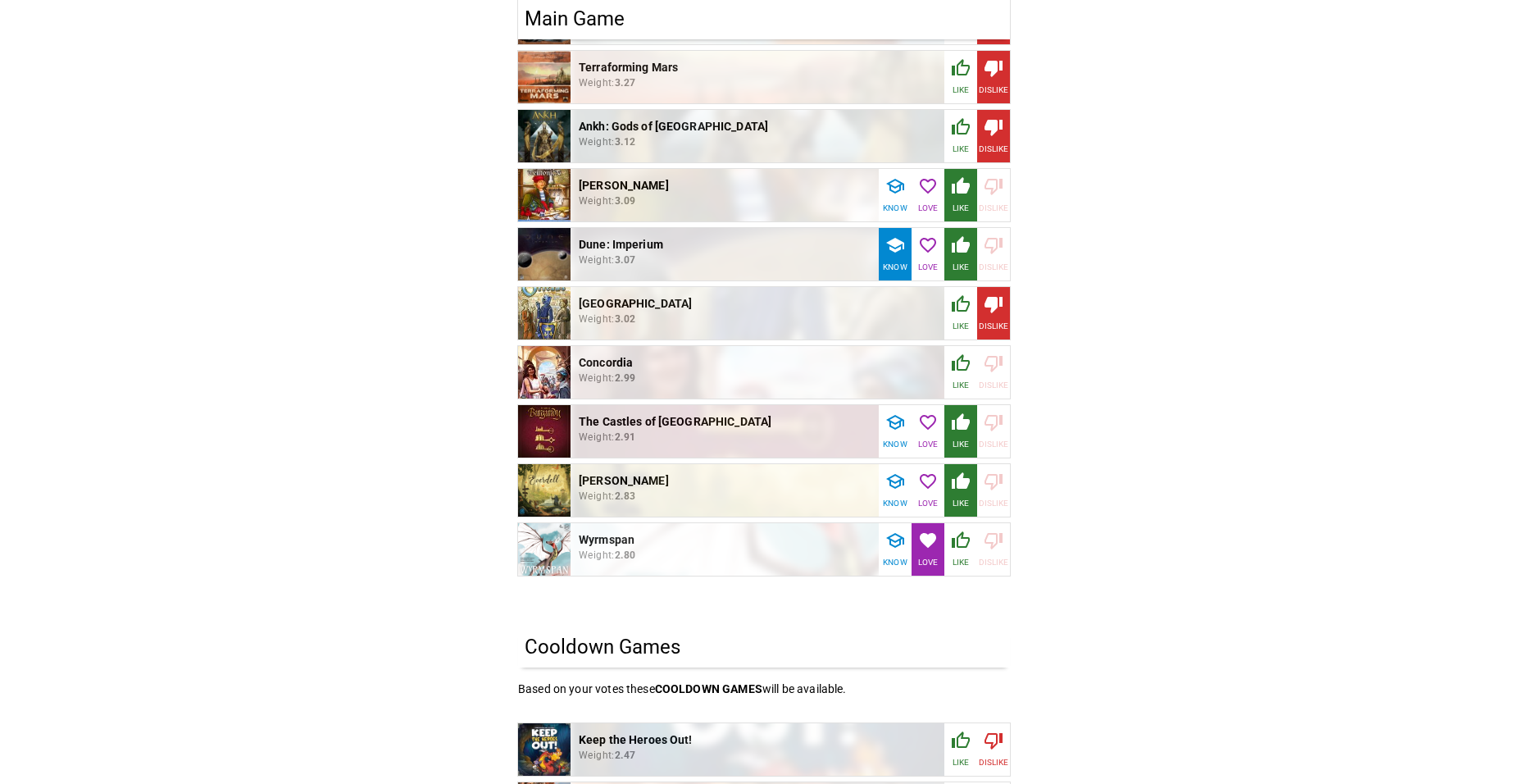
click at [959, 359] on icon "button" at bounding box center [960, 361] width 18 height 16
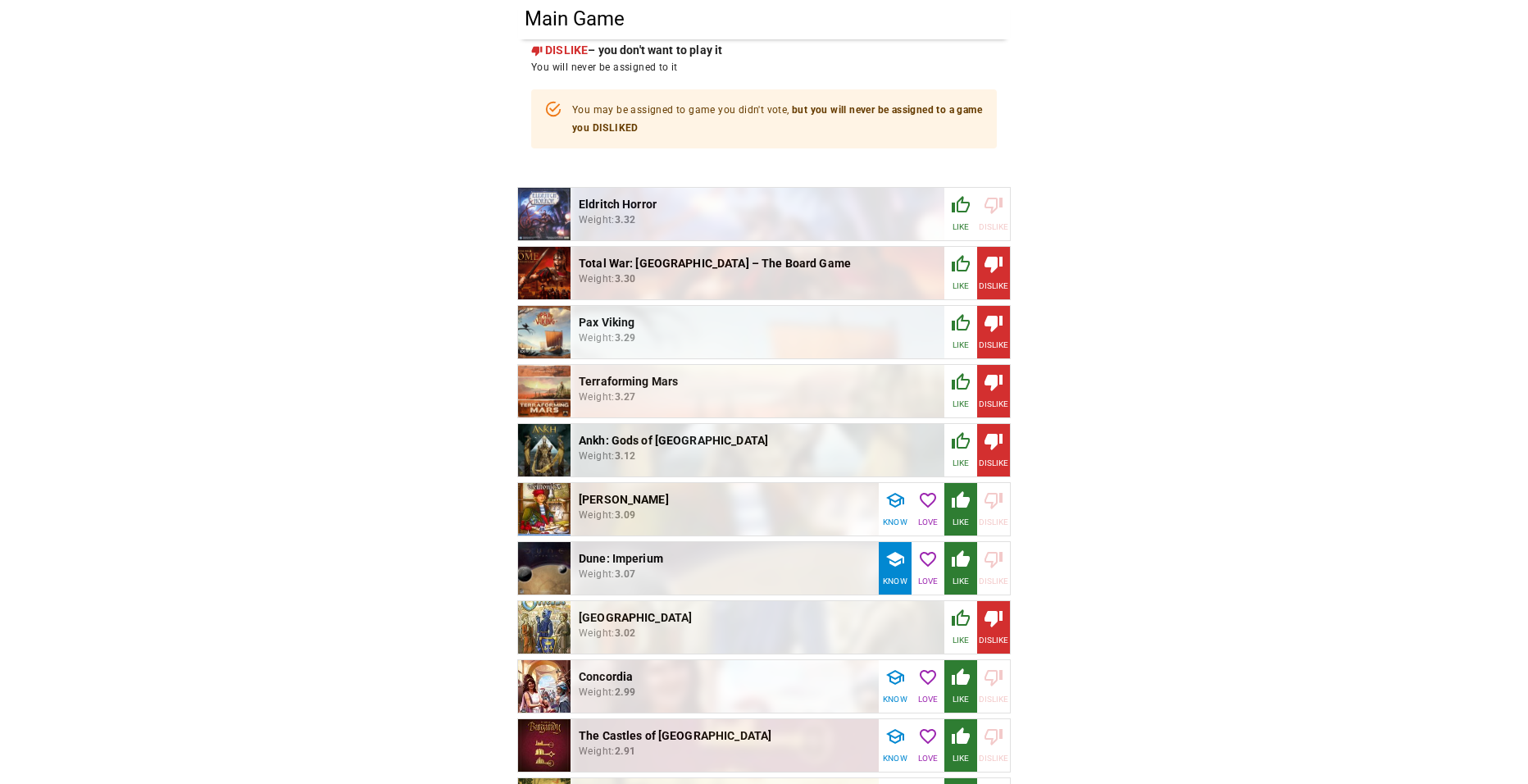
scroll to position [492, 0]
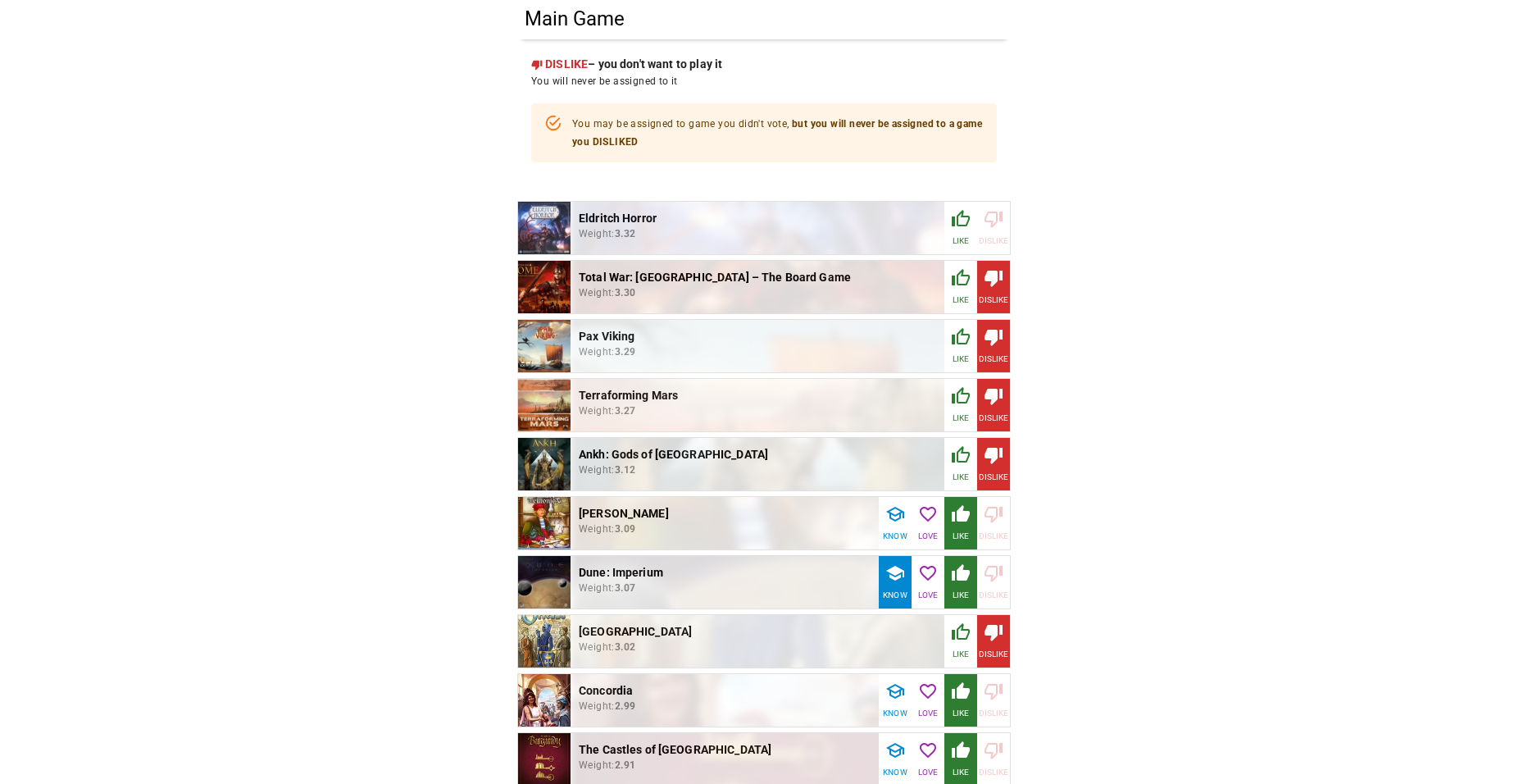
click at [994, 213] on icon "button" at bounding box center [993, 218] width 20 height 20
click at [963, 218] on icon "button" at bounding box center [960, 218] width 20 height 20
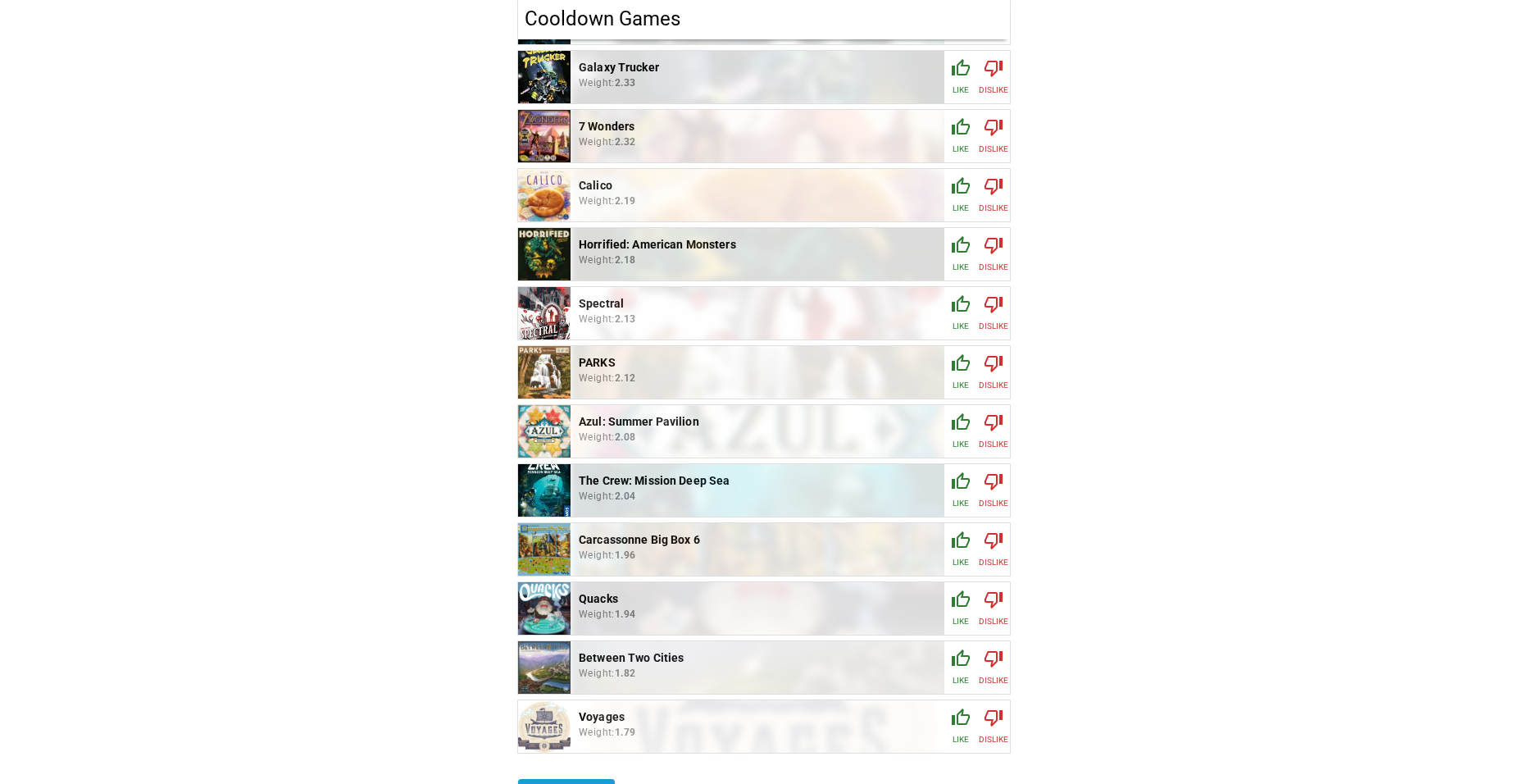
scroll to position [1758, 0]
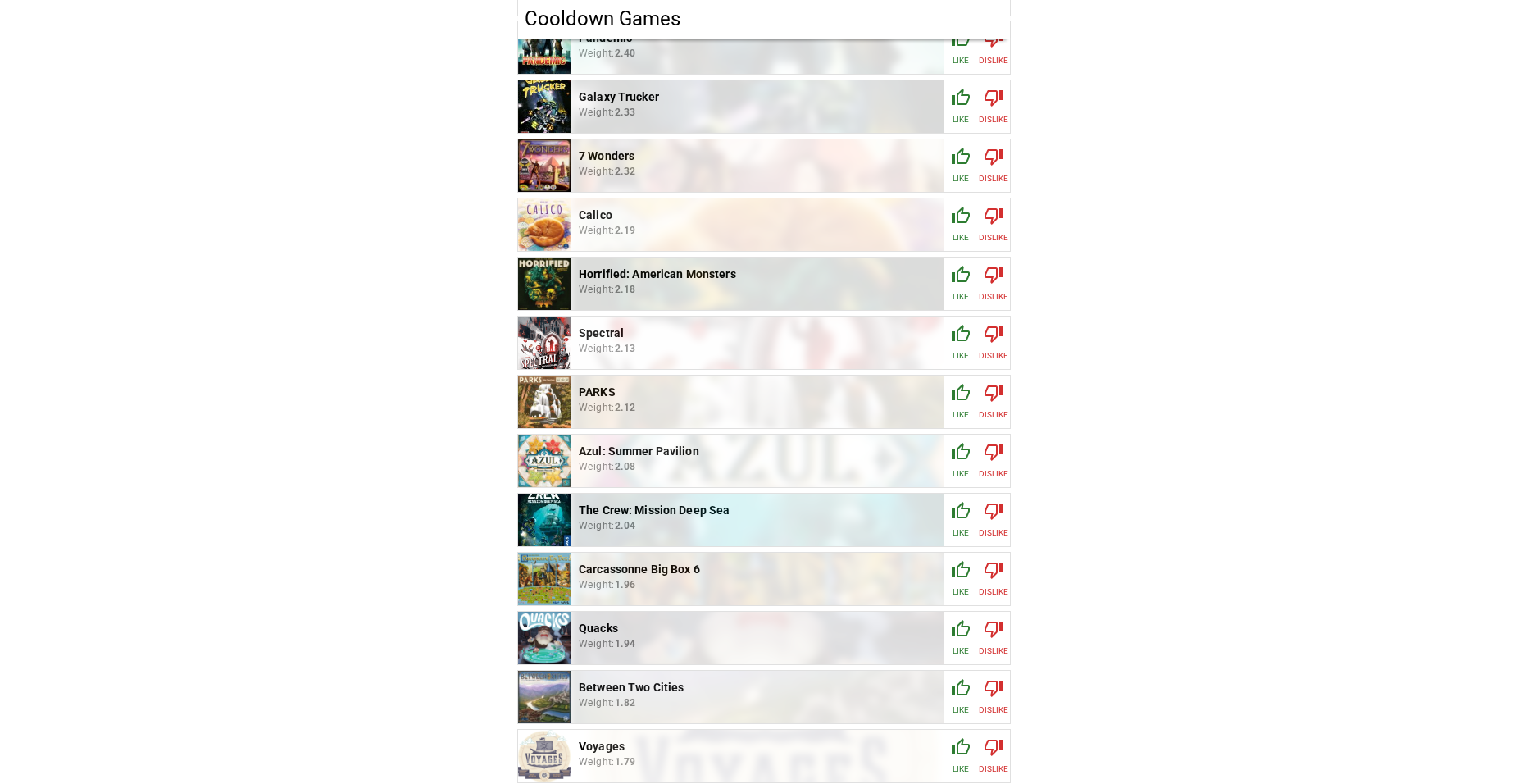
click at [965, 568] on icon "button" at bounding box center [960, 569] width 20 height 20
click at [954, 442] on icon "button" at bounding box center [960, 451] width 20 height 20
click at [964, 213] on icon "button" at bounding box center [960, 216] width 20 height 20
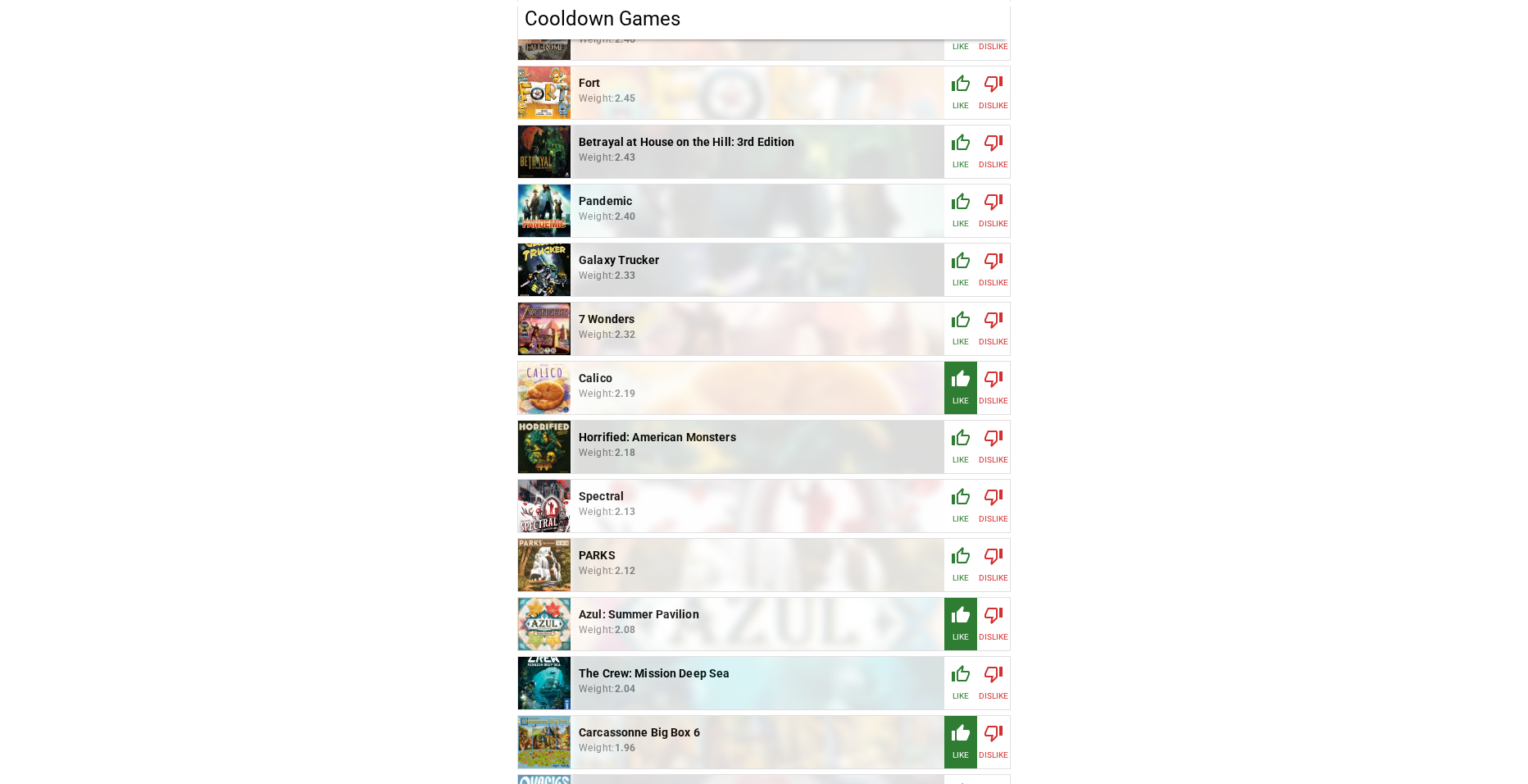
scroll to position [1594, 0]
click at [960, 313] on icon "button" at bounding box center [960, 320] width 20 height 20
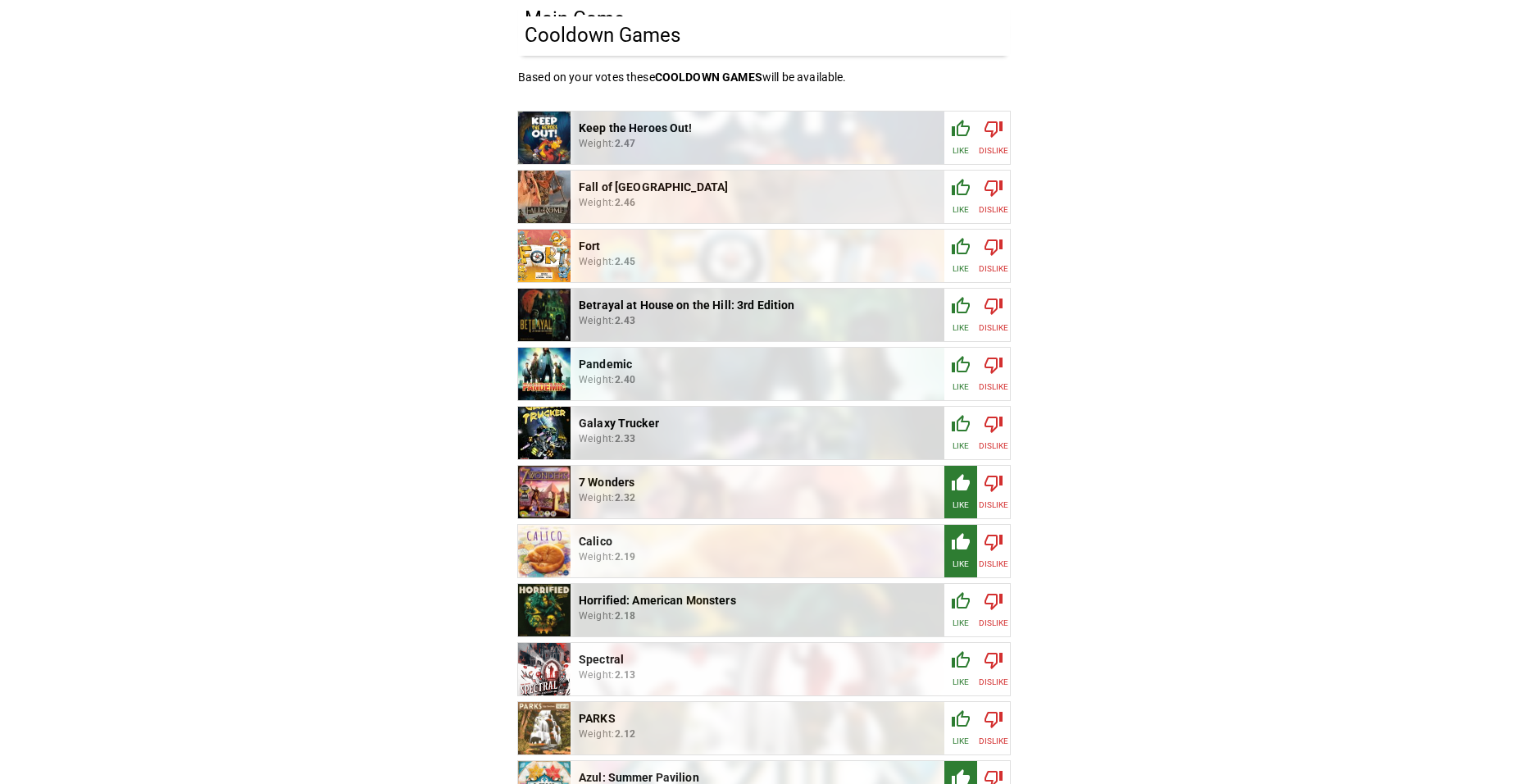
scroll to position [1430, 0]
click at [959, 370] on icon "button" at bounding box center [960, 366] width 20 height 20
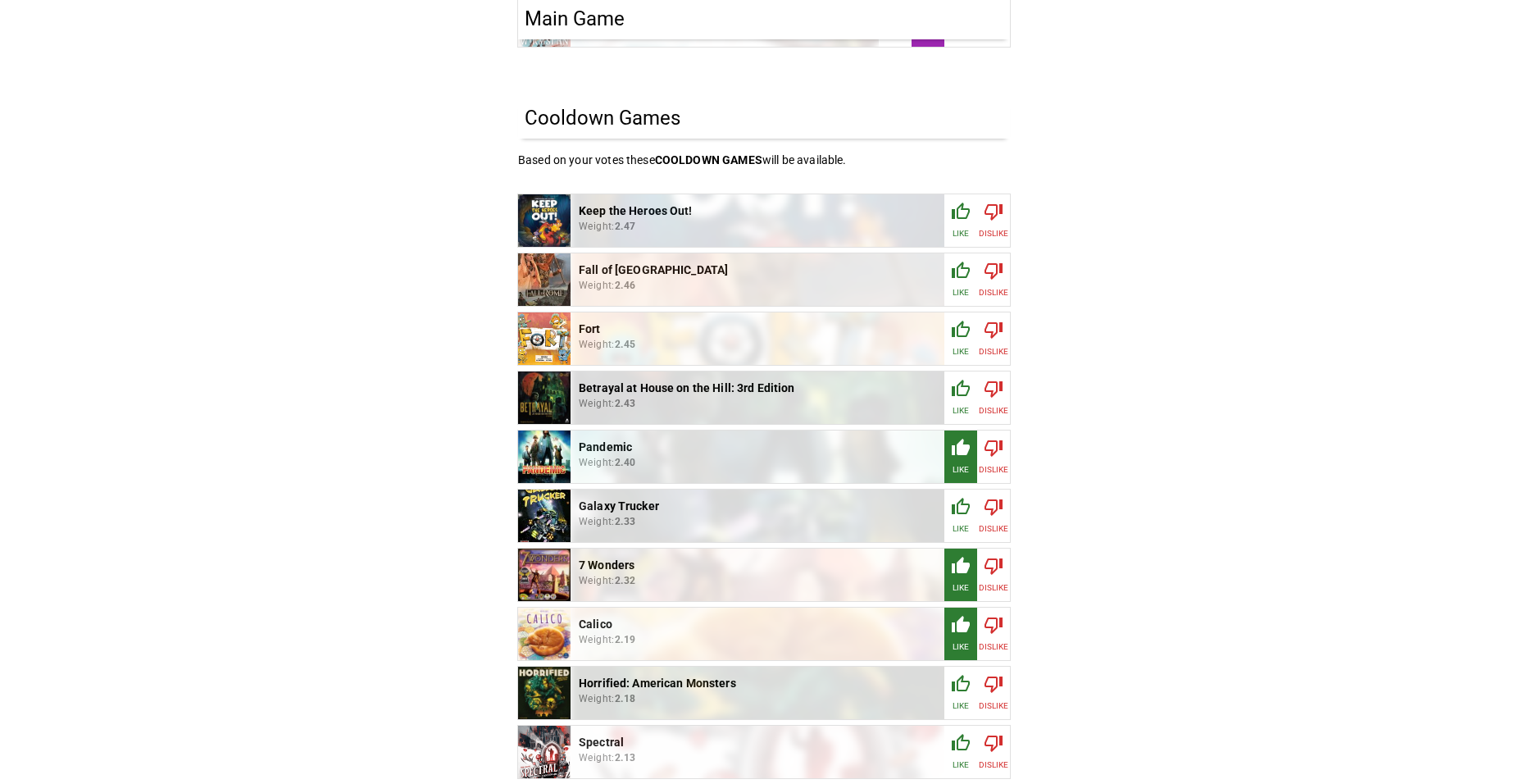
scroll to position [1348, 0]
click at [988, 207] on icon "button" at bounding box center [993, 212] width 20 height 20
click at [995, 265] on icon "button" at bounding box center [993, 271] width 20 height 20
click at [1001, 336] on div "button" at bounding box center [993, 334] width 20 height 27
click at [988, 399] on div "button" at bounding box center [993, 393] width 20 height 27
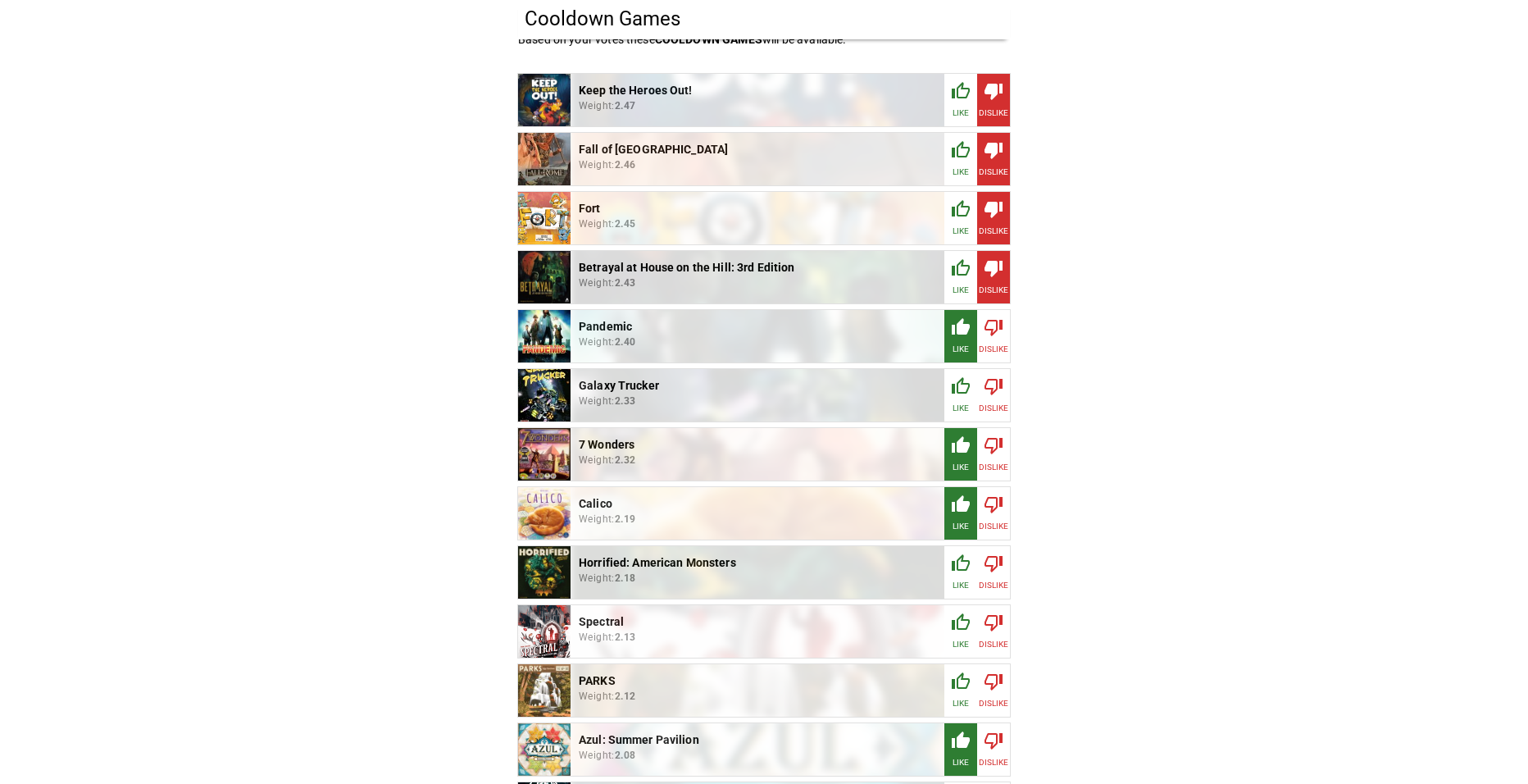
scroll to position [1512, 0]
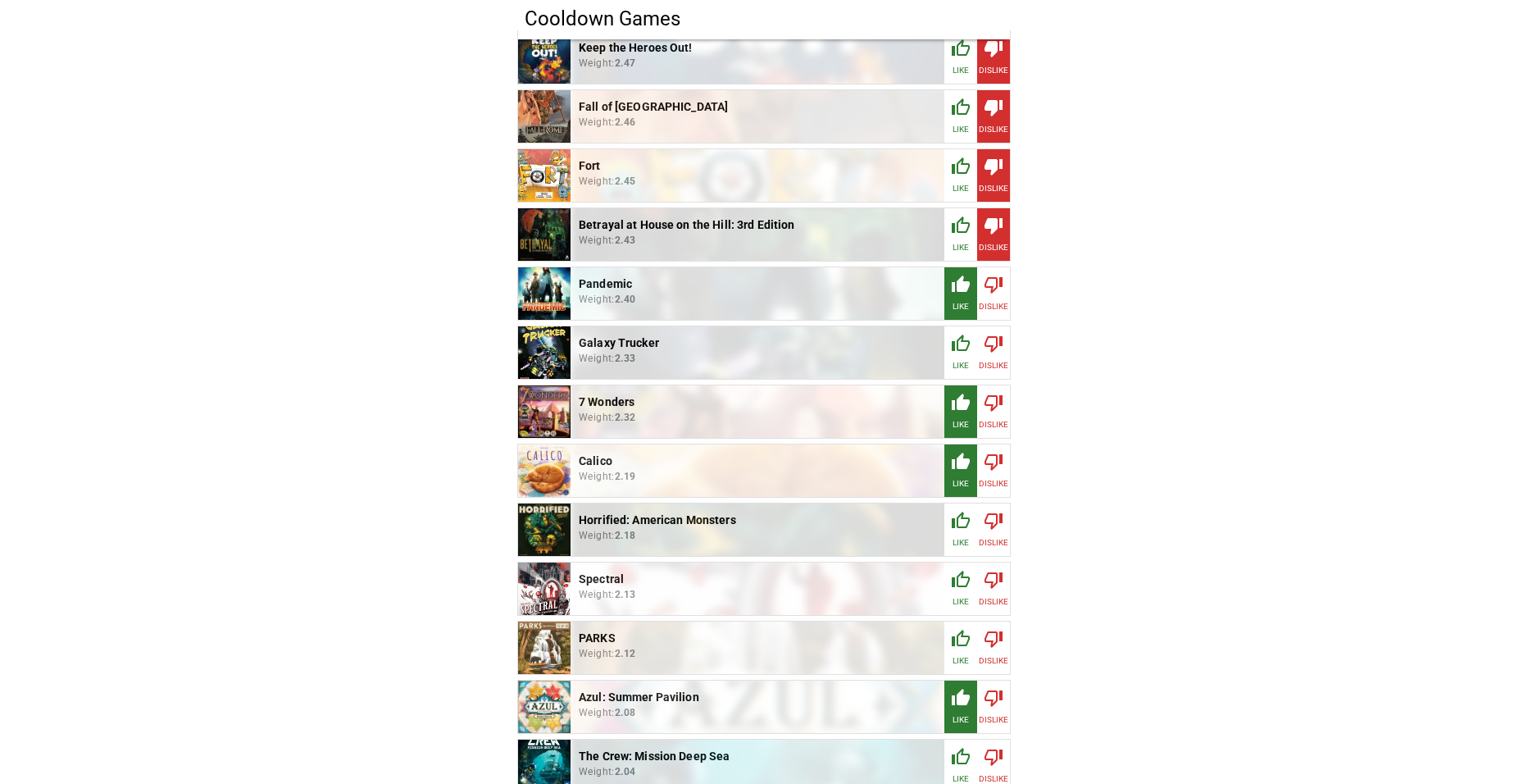
click at [991, 338] on icon "button" at bounding box center [993, 343] width 20 height 20
click at [992, 522] on icon "button" at bounding box center [993, 521] width 18 height 16
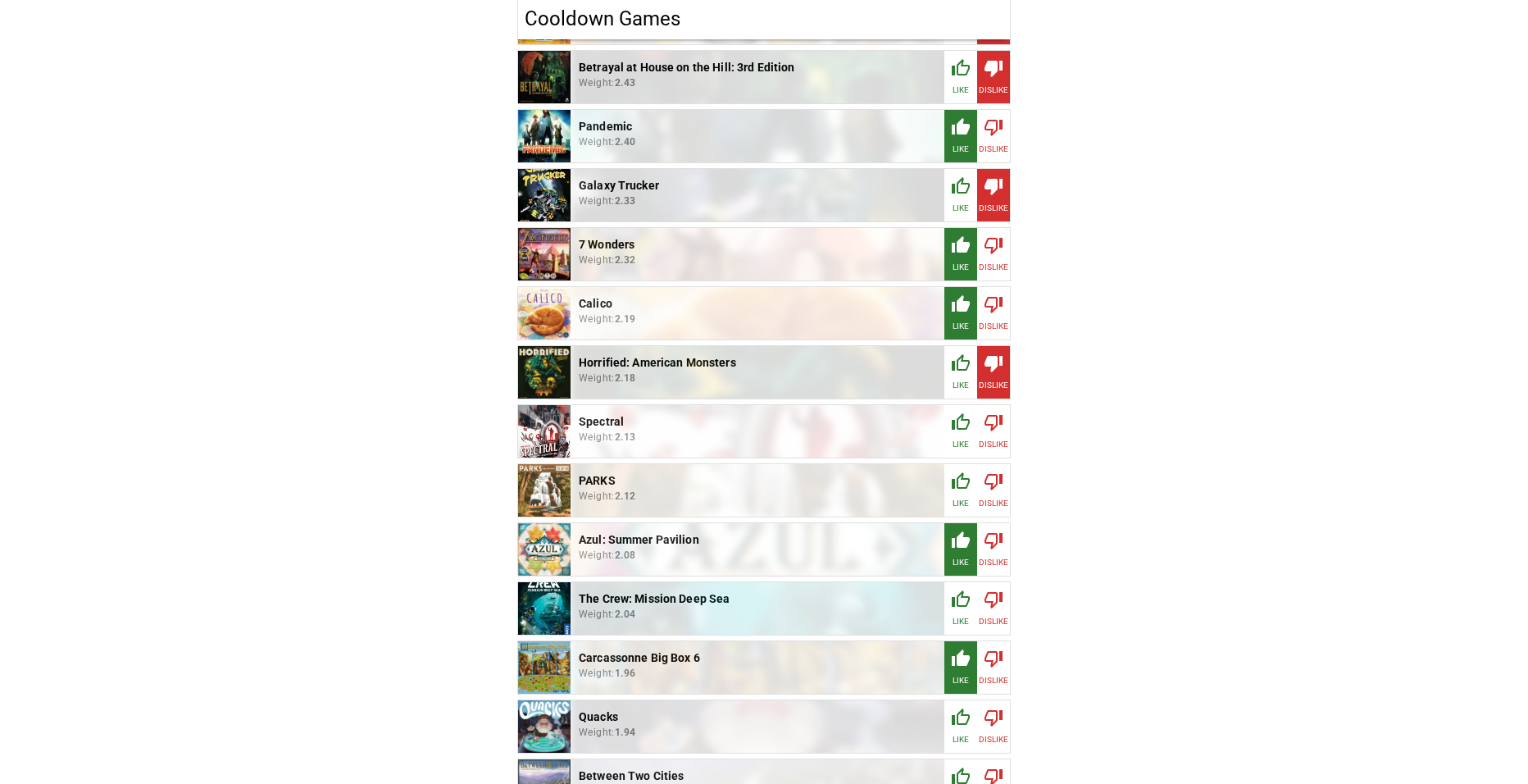
scroll to position [1676, 0]
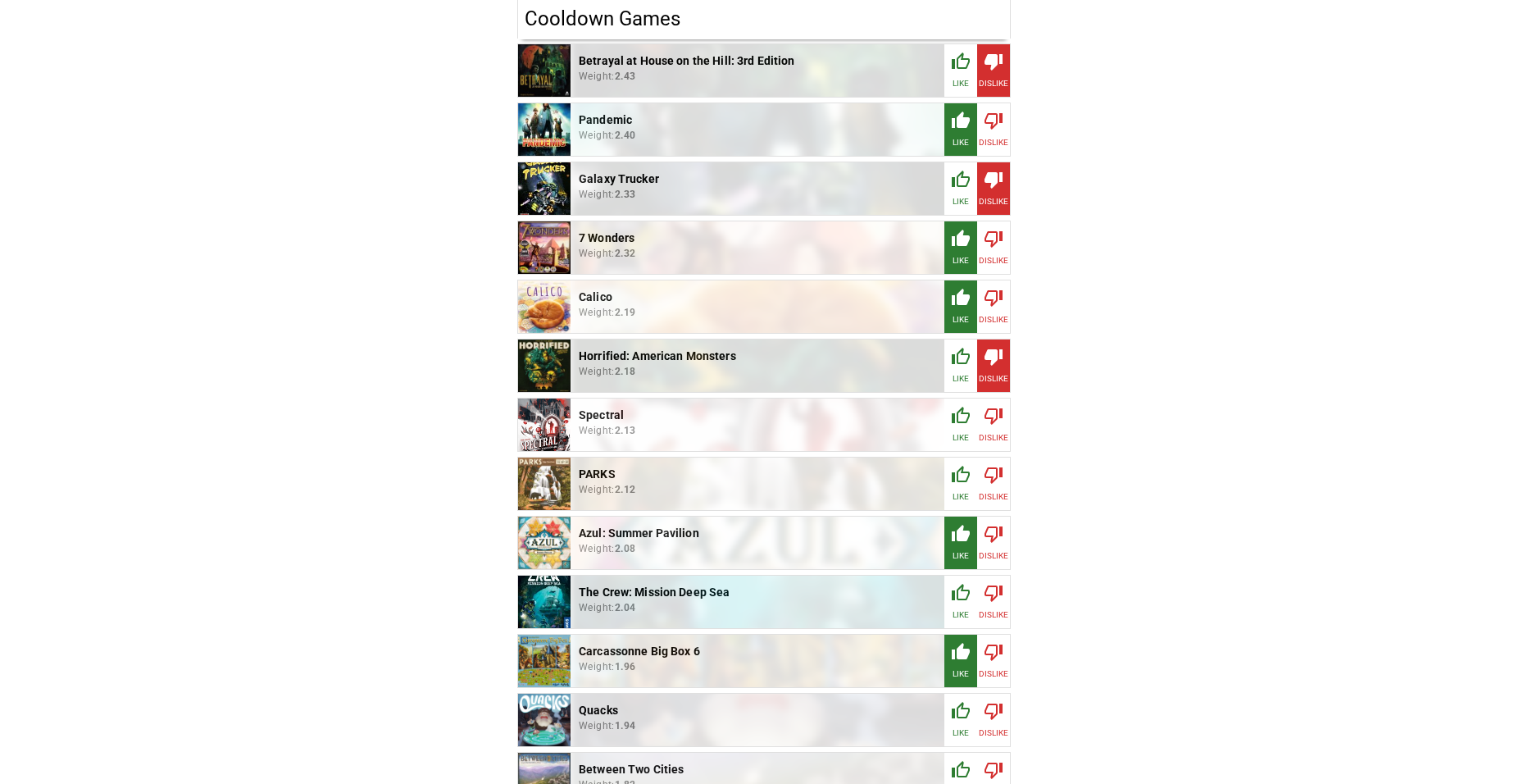
click at [988, 414] on icon "button" at bounding box center [993, 415] width 20 height 20
click at [994, 468] on icon "button" at bounding box center [993, 474] width 20 height 20
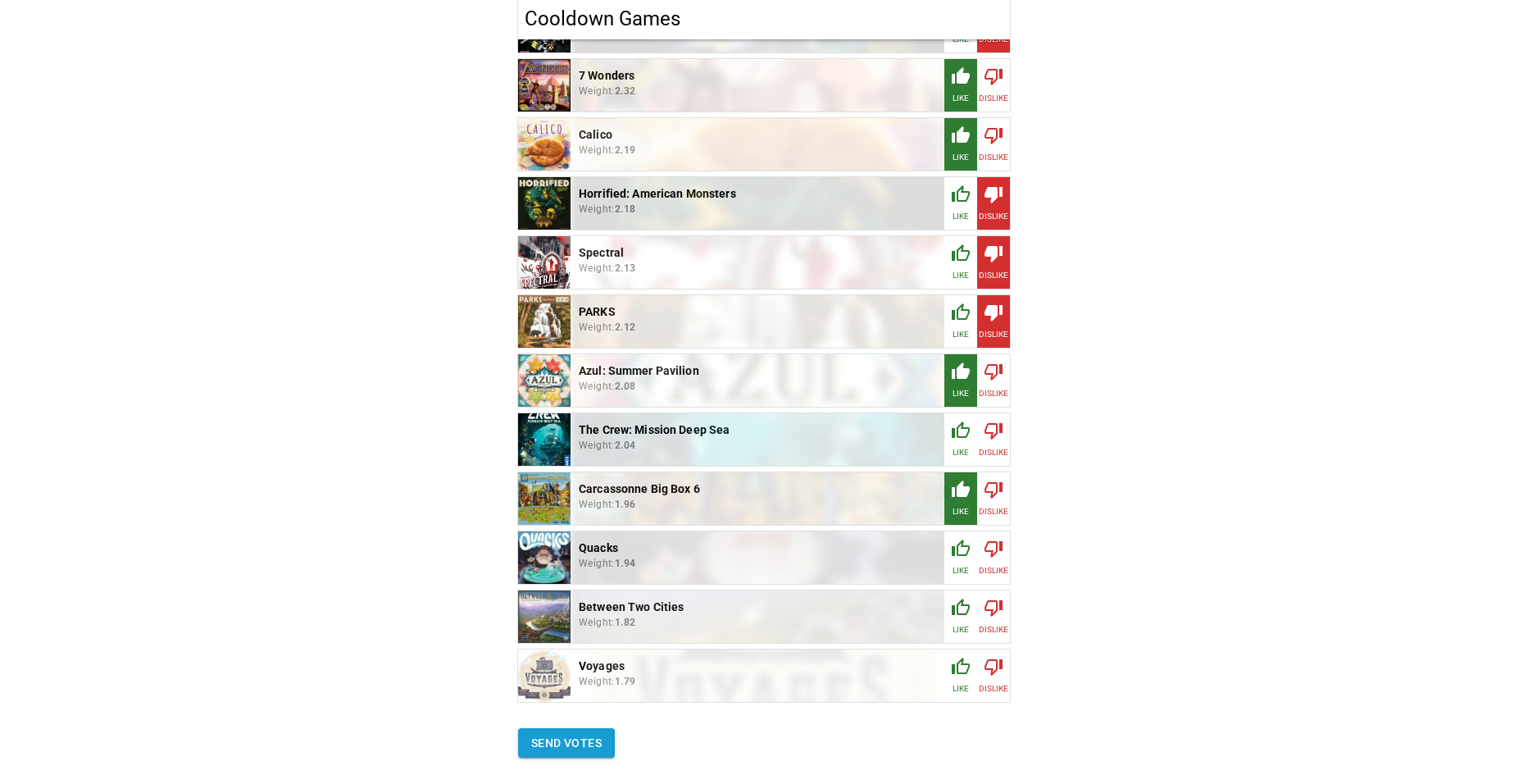
scroll to position [1839, 0]
click at [990, 422] on icon "button" at bounding box center [993, 428] width 20 height 20
click at [992, 563] on p "Dislike" at bounding box center [994, 568] width 31 height 12
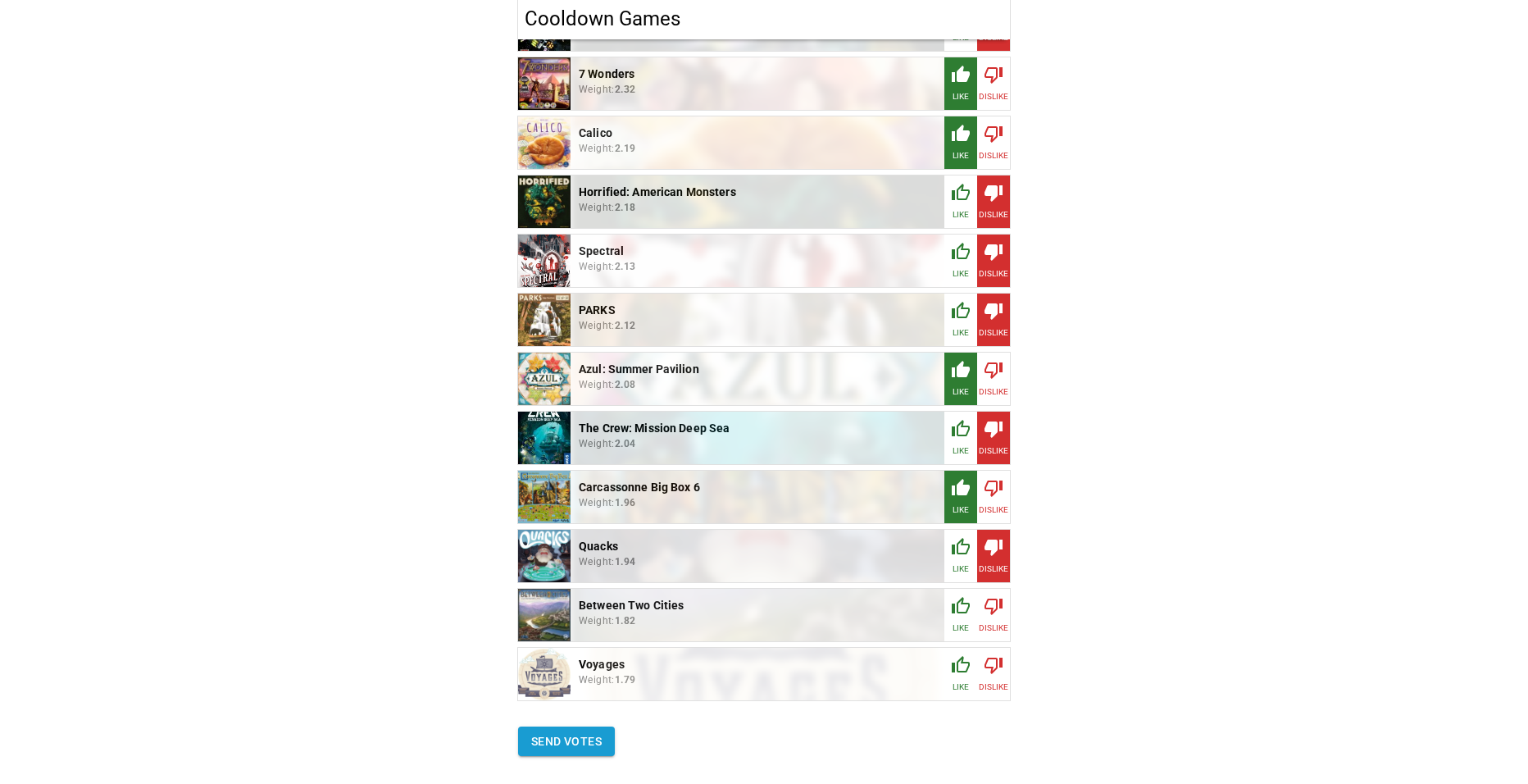
click at [1000, 606] on icon "button" at bounding box center [993, 606] width 20 height 20
click at [999, 668] on icon "button" at bounding box center [993, 665] width 20 height 20
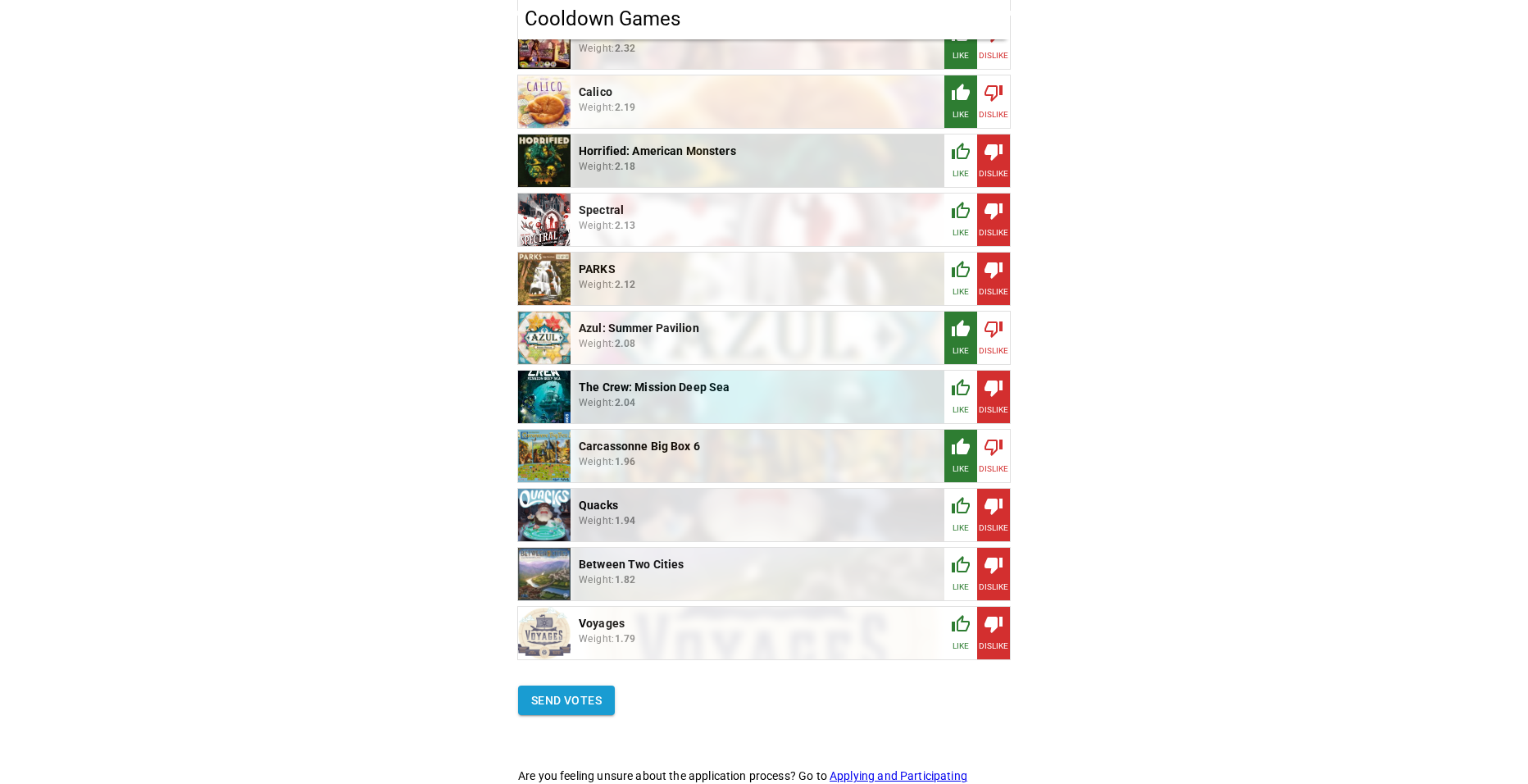
scroll to position [1921, 0]
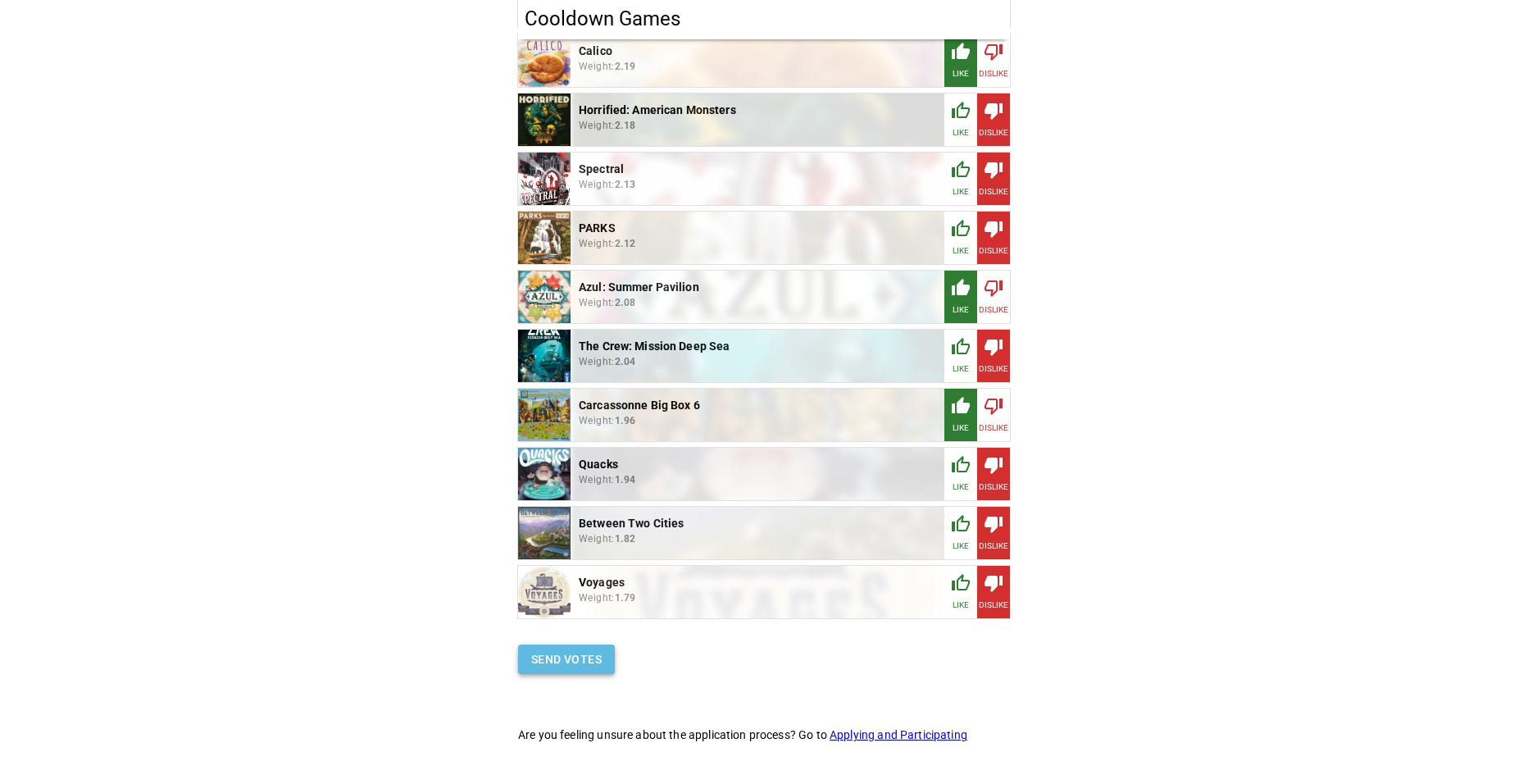
click at [536, 665] on button "Send votes" at bounding box center [566, 659] width 96 height 31
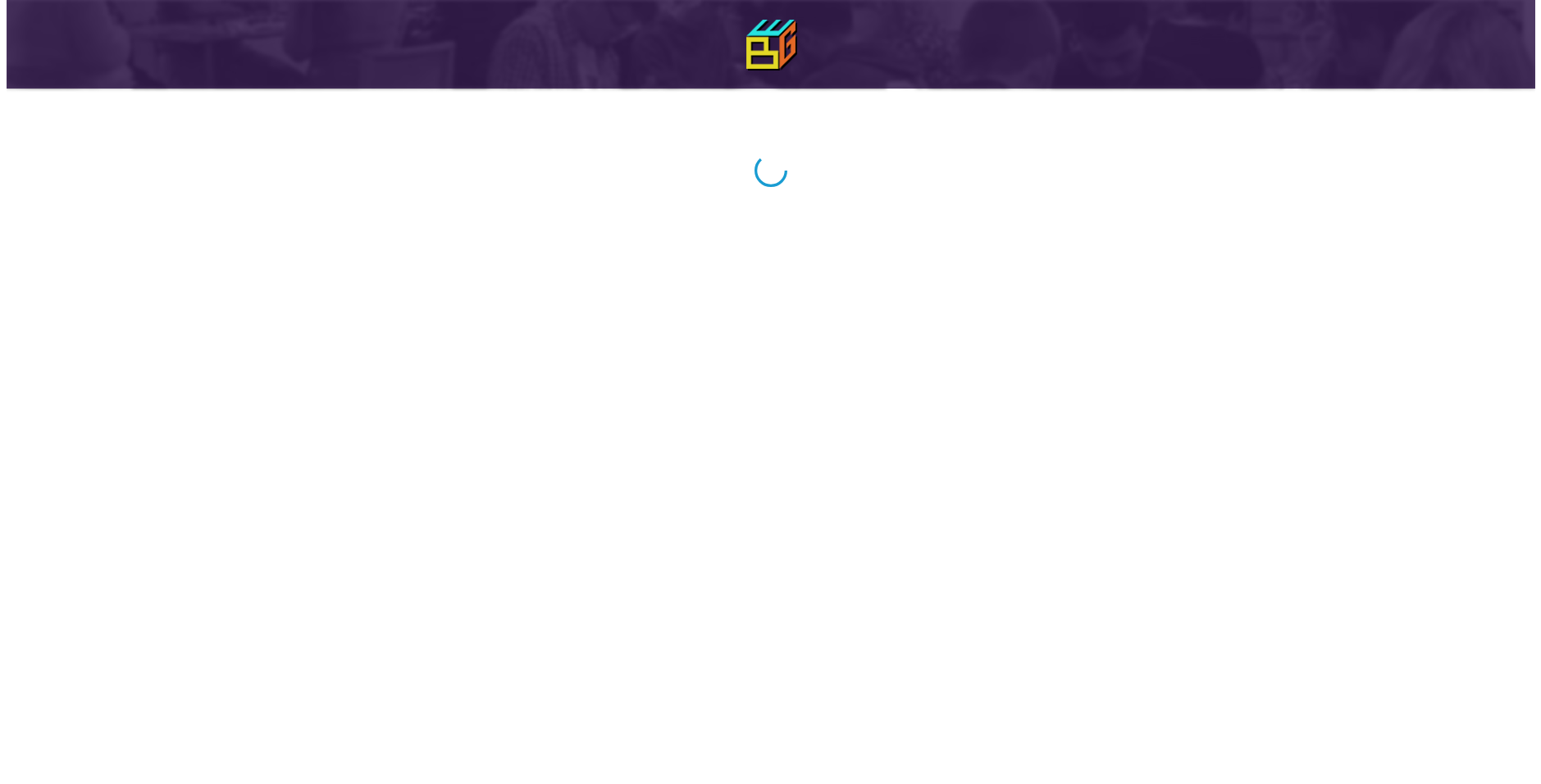
scroll to position [0, 0]
